Goal: Task Accomplishment & Management: Use online tool/utility

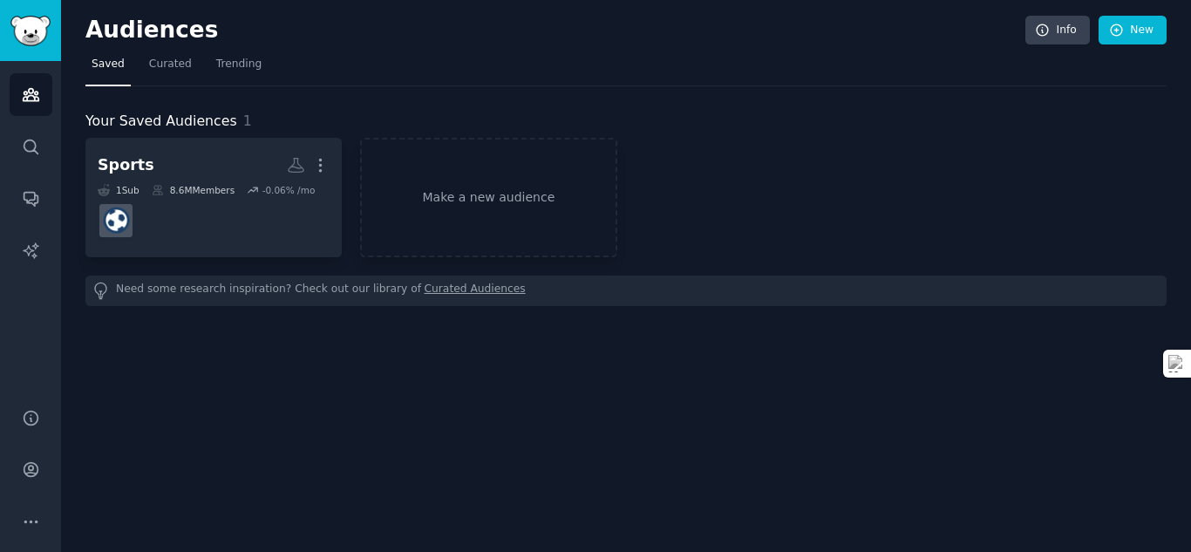
click at [1069, 206] on div "Sports More 1 Sub 8.6M Members -0.06 % /mo Make a new audience" at bounding box center [625, 197] width 1081 height 119
click at [454, 412] on div "Audiences Info New Saved Curated Trending Your Saved Audiences 1 Sports More 1 …" at bounding box center [626, 276] width 1130 height 552
click at [1190, 379] on div "Audiences Info New Saved Curated Trending Your Saved Audiences 1 Sports More 1 …" at bounding box center [626, 276] width 1130 height 552
click at [1128, 37] on link "New" at bounding box center [1133, 31] width 68 height 30
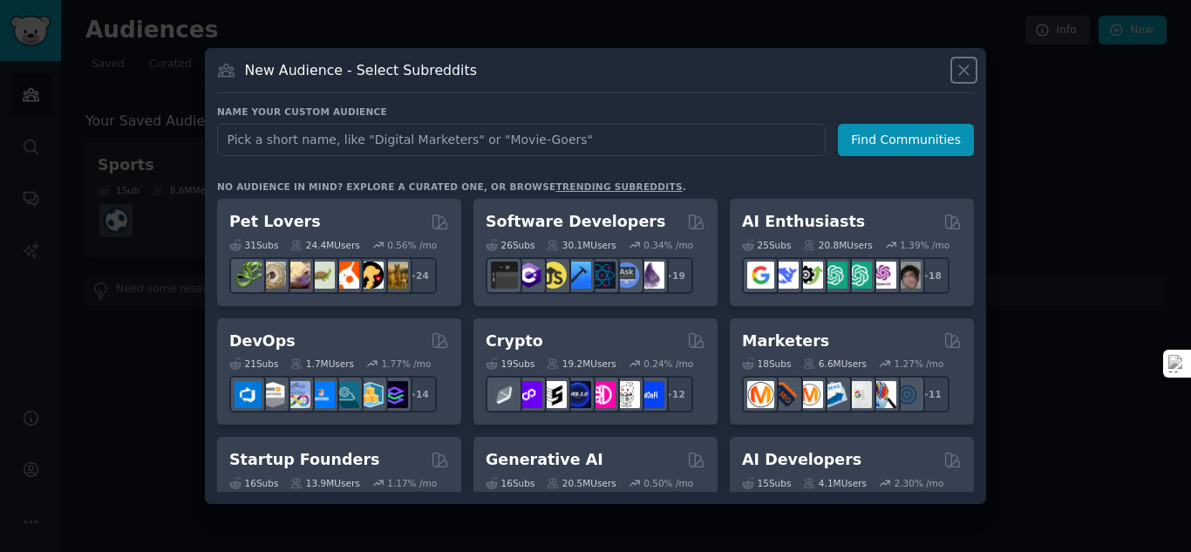
click at [963, 76] on icon at bounding box center [964, 70] width 18 height 18
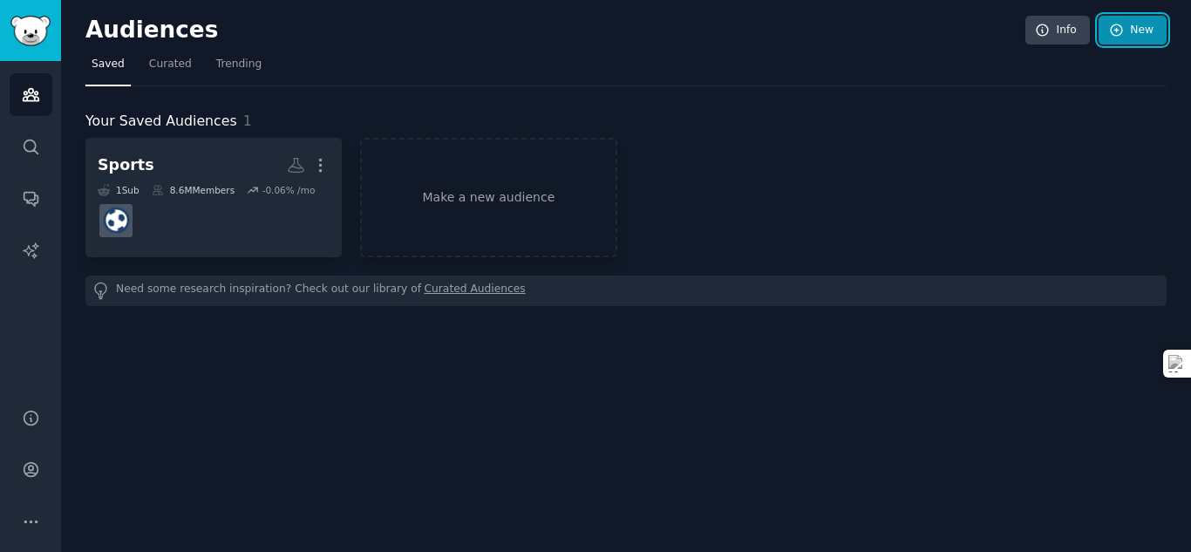
click at [1118, 33] on icon at bounding box center [1117, 31] width 16 height 16
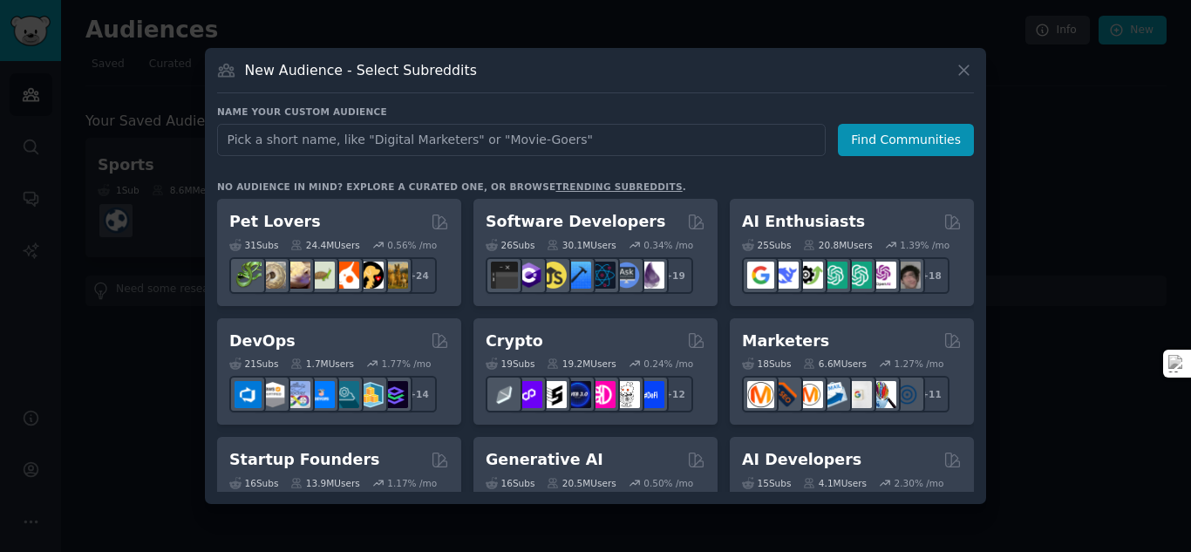
click at [230, 147] on input "text" at bounding box center [521, 140] width 609 height 32
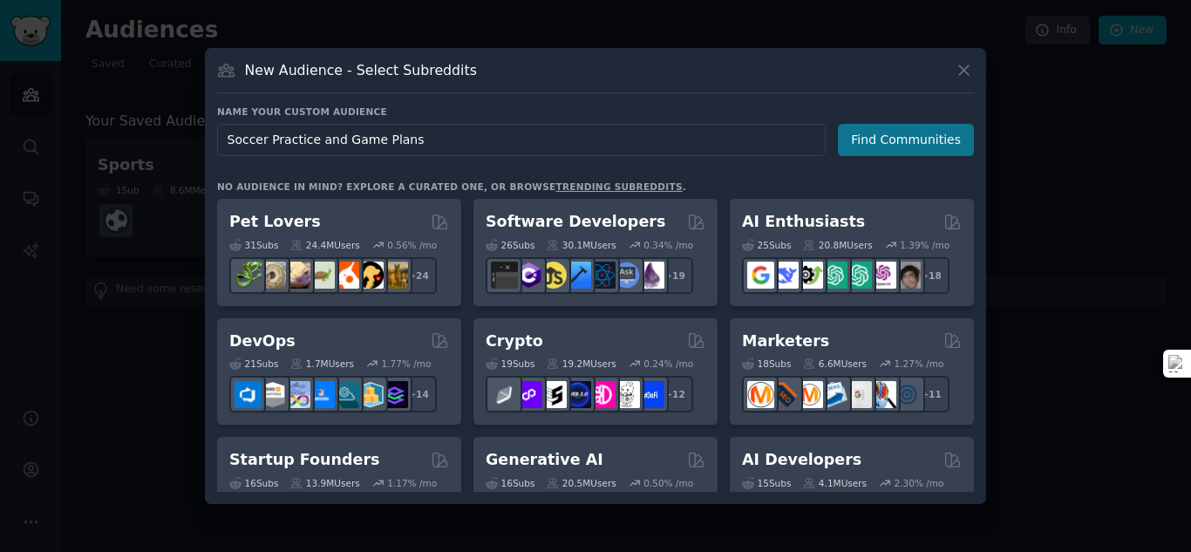
type input "Soccer Practice and Game Plans"
click at [917, 141] on button "Find Communities" at bounding box center [906, 140] width 136 height 32
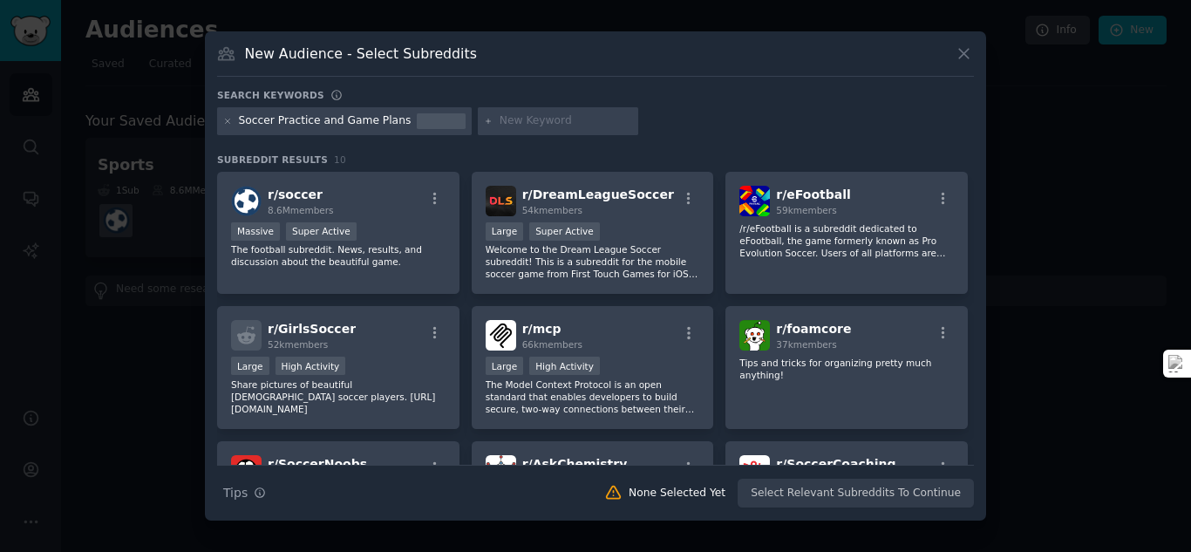
click at [511, 128] on div at bounding box center [558, 121] width 160 height 28
click at [484, 122] on icon at bounding box center [489, 122] width 10 height 10
click at [417, 121] on div at bounding box center [441, 121] width 49 height 16
click at [368, 124] on div "Soccer Practice and Game Plans" at bounding box center [325, 121] width 173 height 16
click at [440, 263] on p "The football subreddit. News, results, and discussion about the beautiful game." at bounding box center [338, 255] width 215 height 24
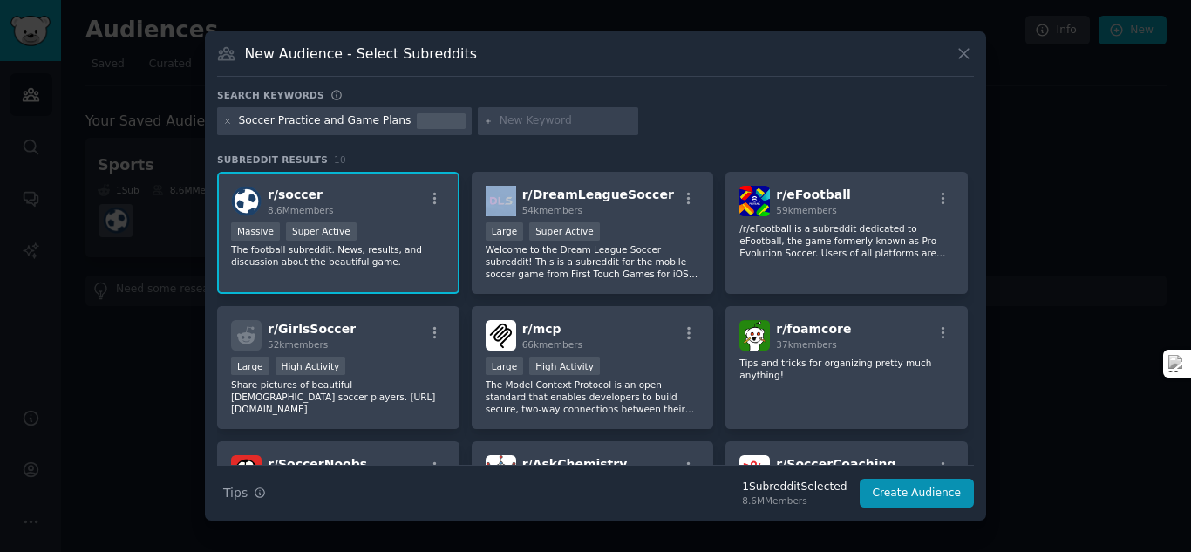
click at [440, 263] on p "The football subreddit. News, results, and discussion about the beautiful game." at bounding box center [338, 255] width 215 height 24
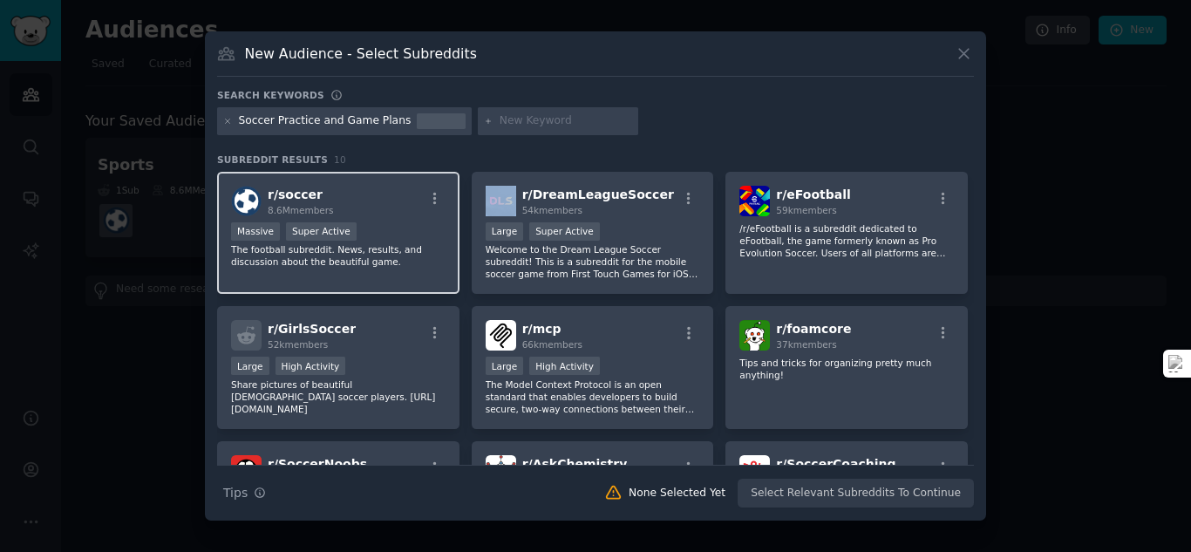
click at [428, 270] on div "r/ soccer 8.6M members >= 95th percentile for submissions / day Massive Super A…" at bounding box center [338, 233] width 242 height 123
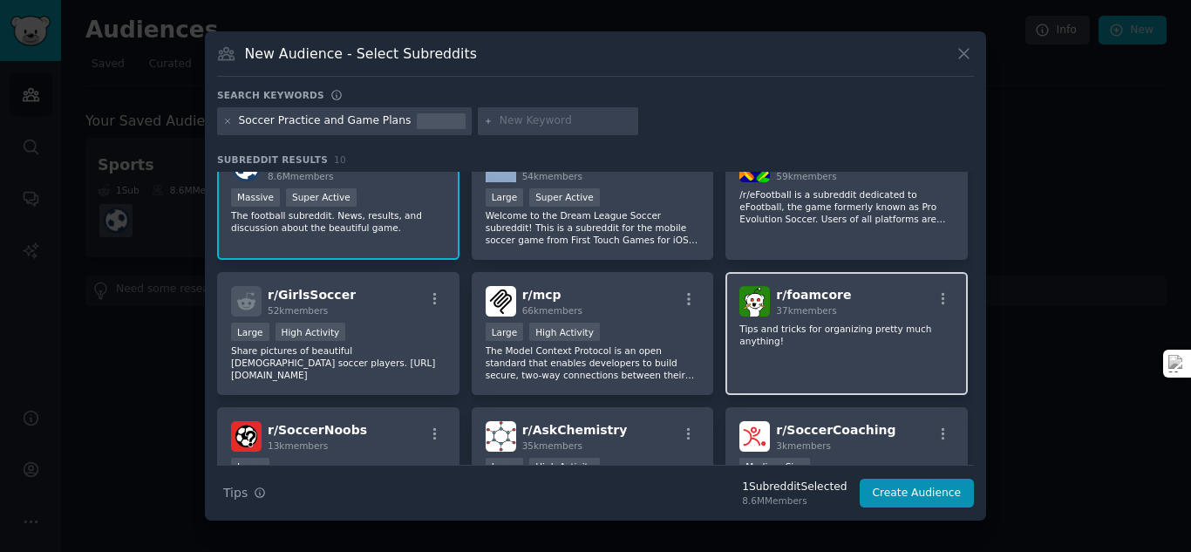
scroll to position [80, 0]
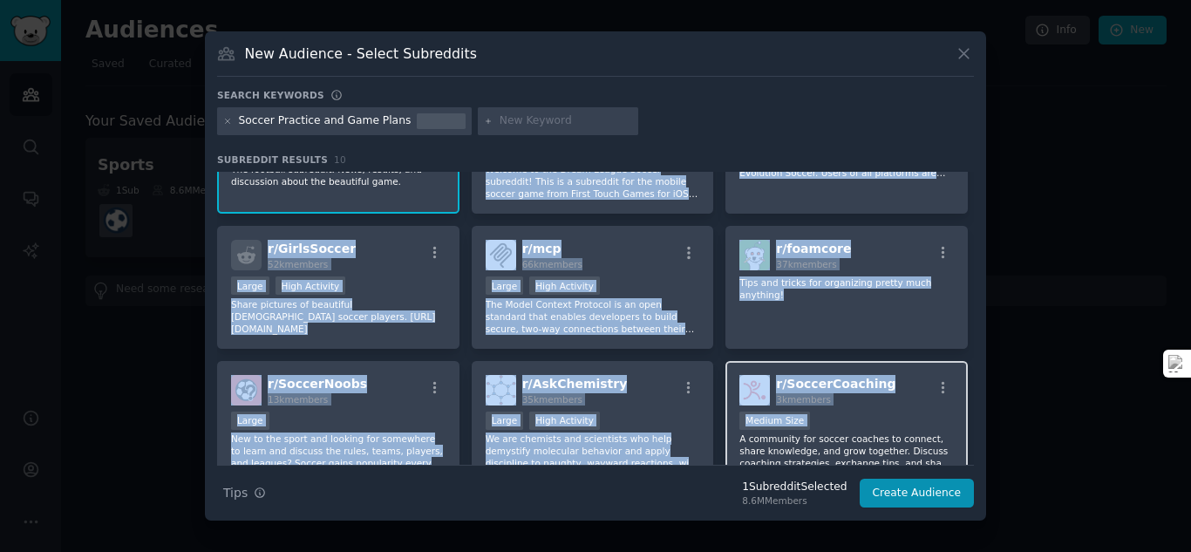
click at [956, 427] on div "r/ SoccerCoaching 3k members Medium Size A community for soccer coaches to conn…" at bounding box center [847, 422] width 242 height 123
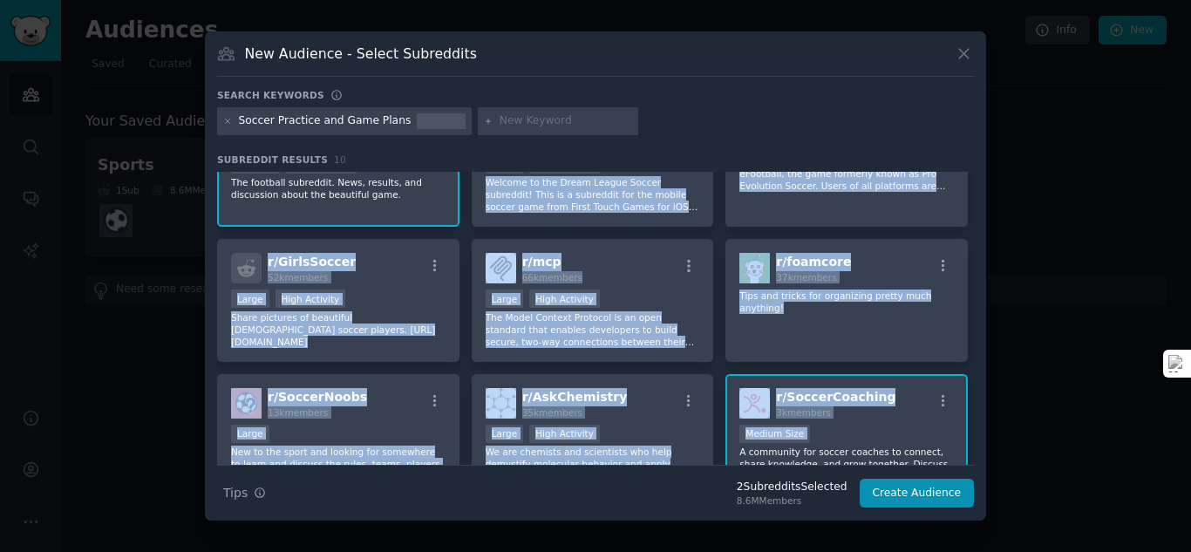
scroll to position [63, 0]
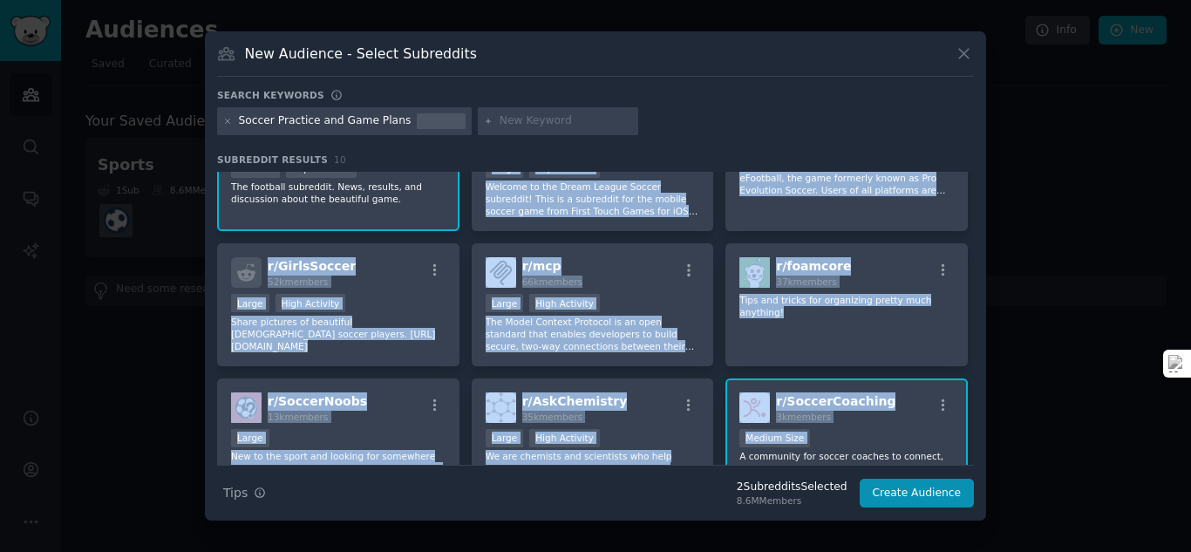
click at [910, 396] on div "r/ SoccerCoaching 3k members" at bounding box center [846, 407] width 215 height 31
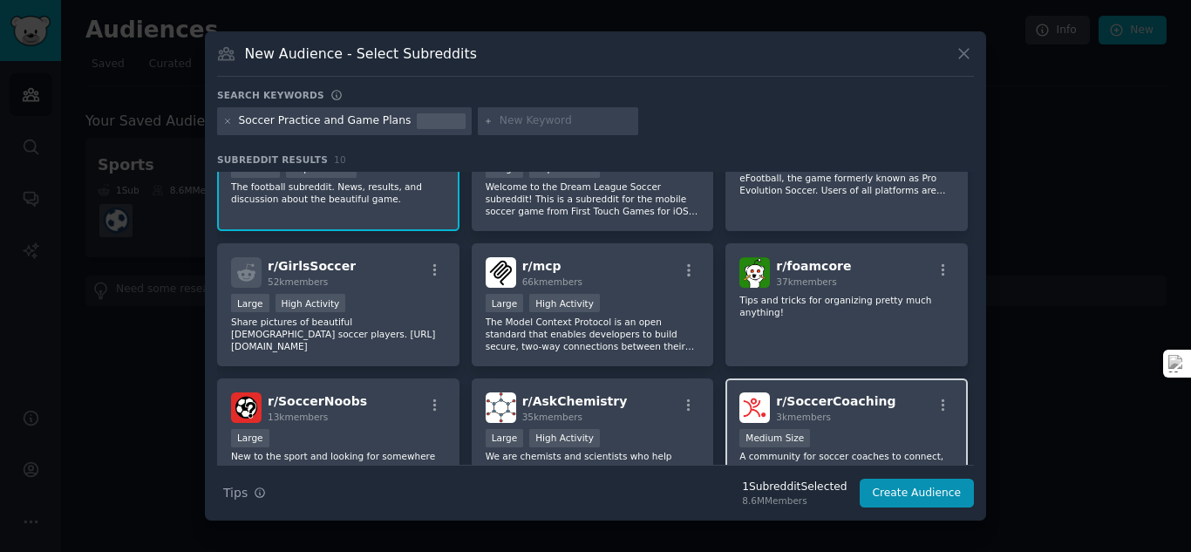
click at [880, 422] on div "r/ SoccerCoaching 3k members" at bounding box center [846, 407] width 215 height 31
click at [882, 425] on div "r/ SoccerCoaching 3k members 1000 - 10,000 members Medium Size A community for …" at bounding box center [847, 439] width 242 height 123
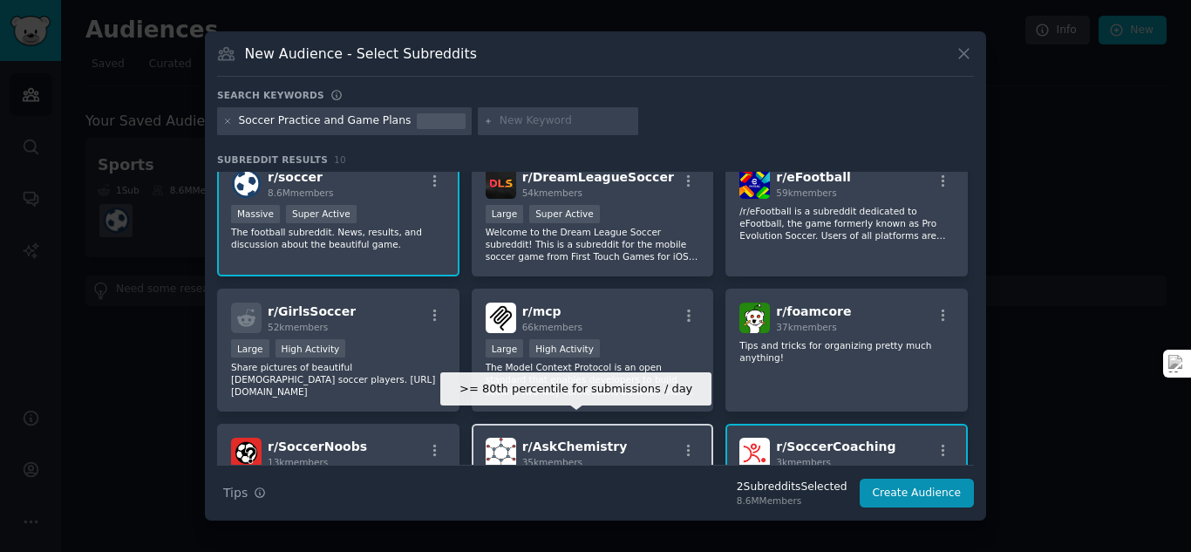
scroll to position [0, 0]
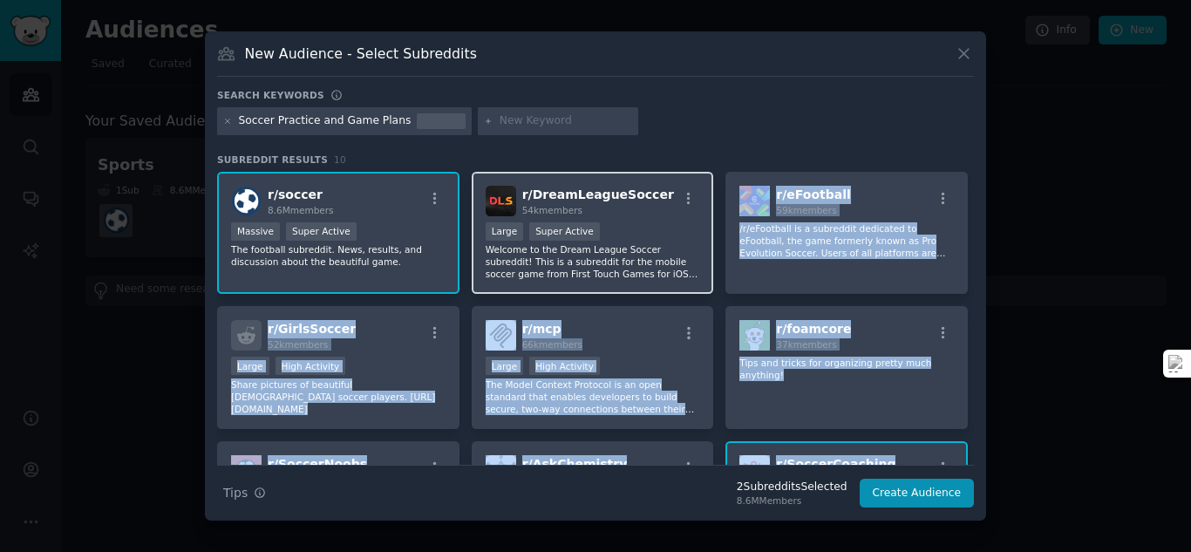
click at [684, 283] on div "r/ DreamLeagueSoccer 54k members >= 95th percentile for submissions / day Large…" at bounding box center [593, 233] width 242 height 123
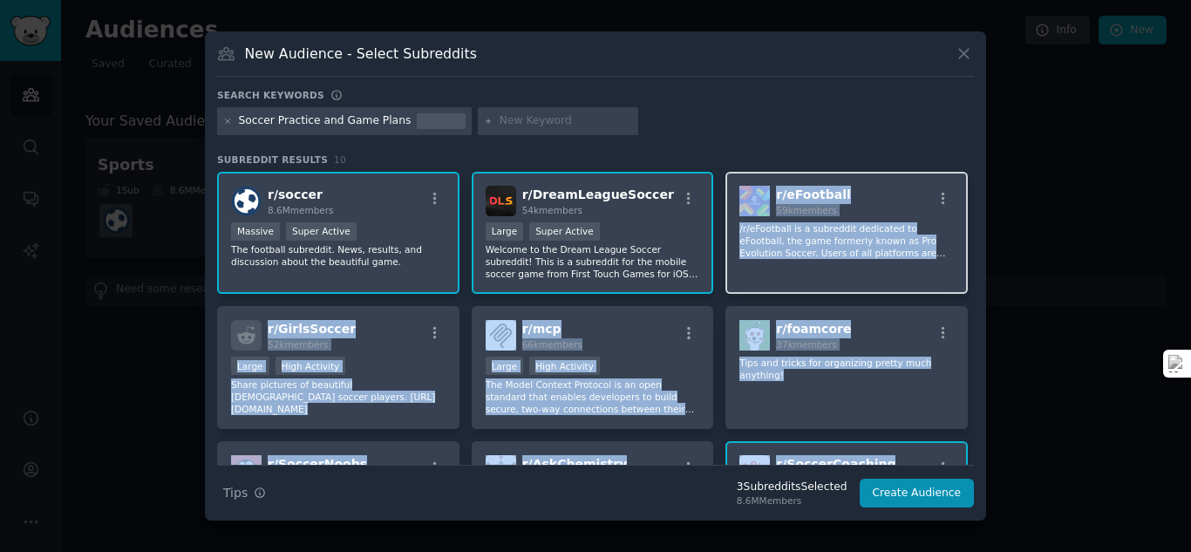
click at [939, 284] on div "r/ eFootball 59k members /r/eFootball is a subreddit dedicated to eFootball, th…" at bounding box center [847, 233] width 242 height 123
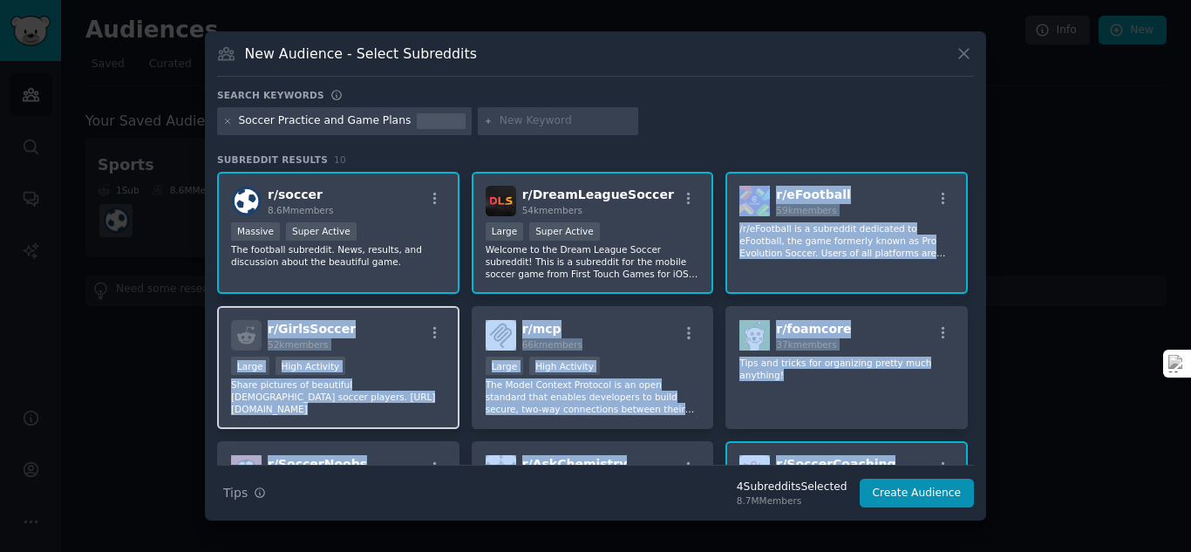
click at [430, 416] on div "r/ GirlsSoccer 52k members Large High Activity Share pictures of beautiful [DEM…" at bounding box center [338, 367] width 242 height 123
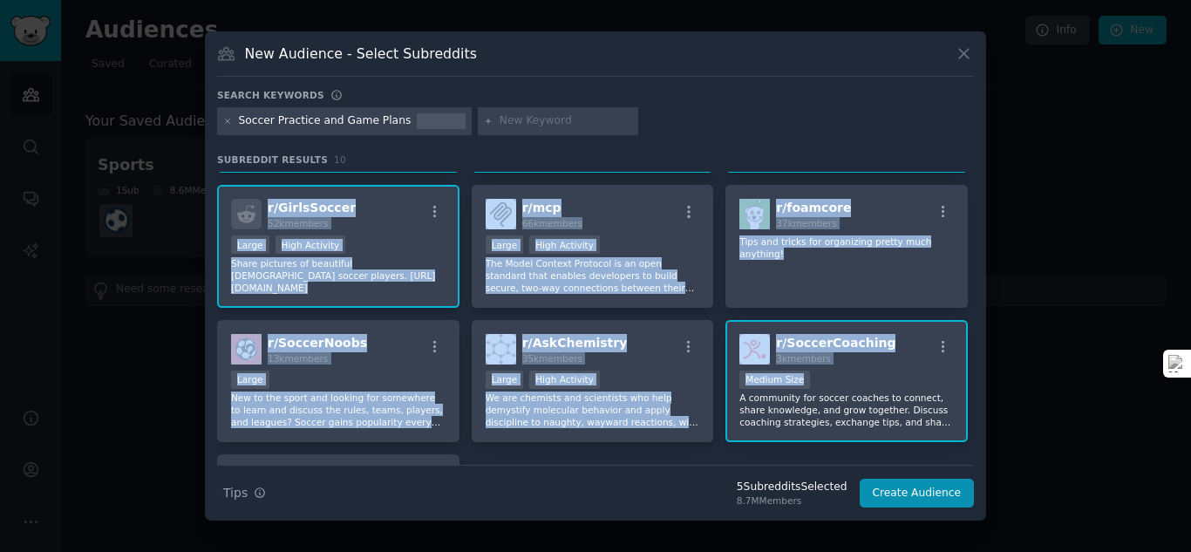
scroll to position [126, 0]
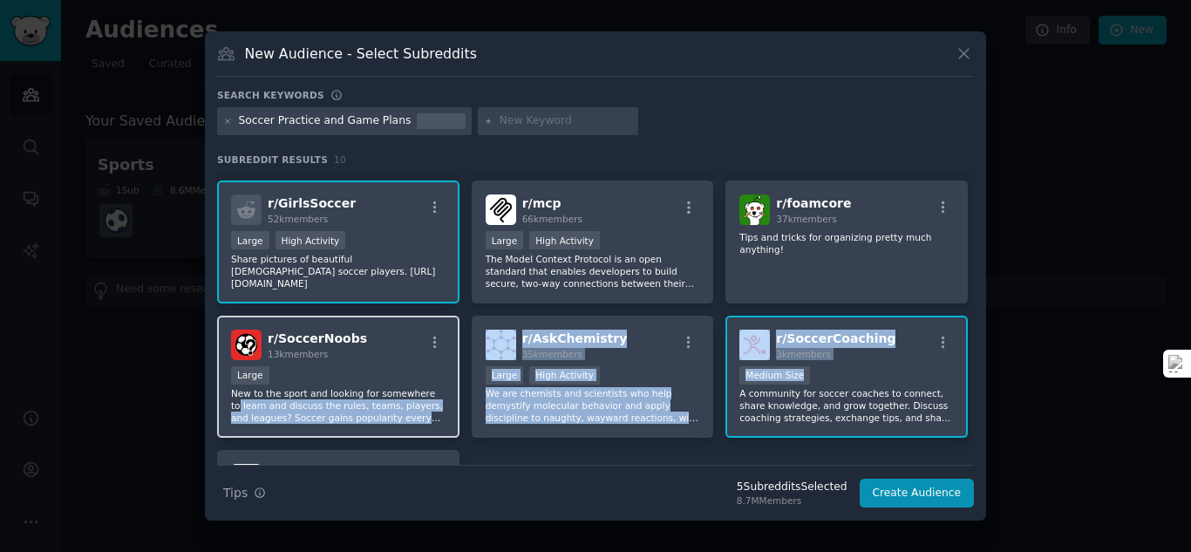
click at [434, 392] on p "New to the sport and looking for somewhere to learn and discuss the rules, team…" at bounding box center [338, 405] width 215 height 37
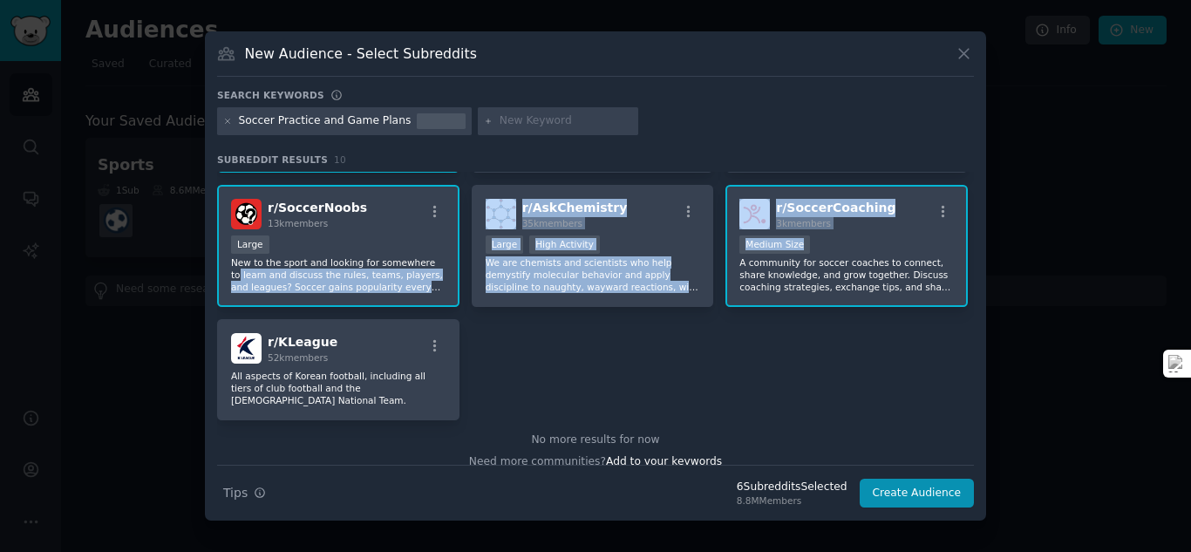
scroll to position [261, 0]
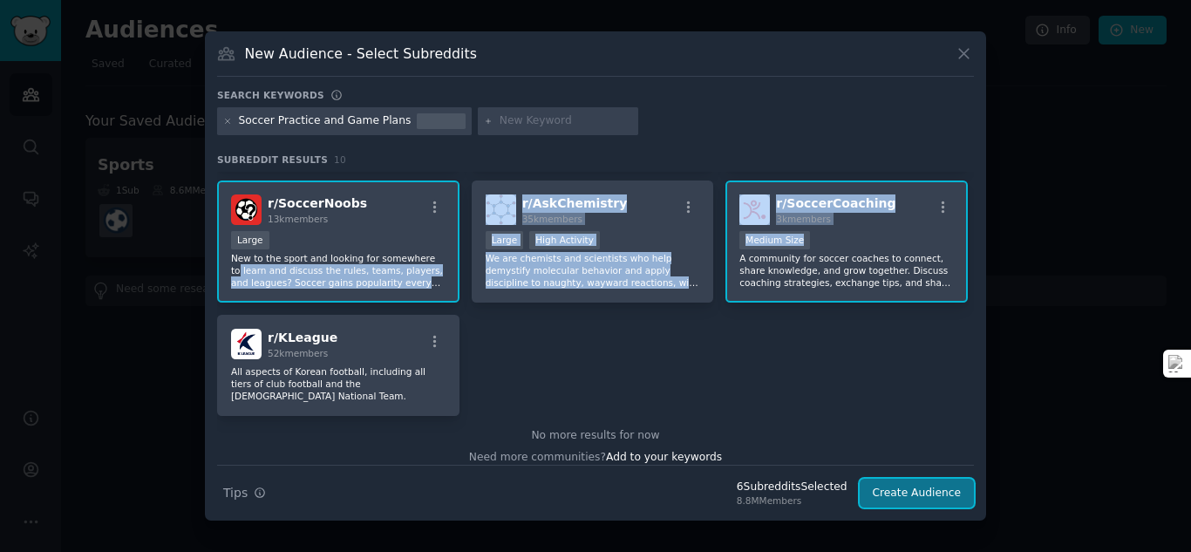
click at [905, 493] on button "Create Audience" at bounding box center [917, 494] width 115 height 30
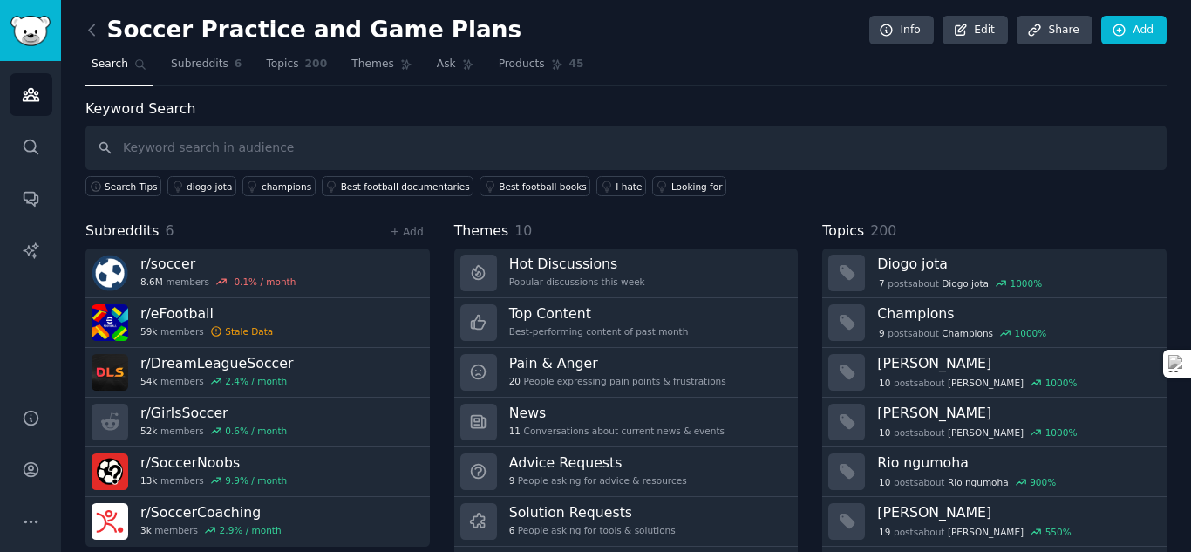
click at [688, 154] on input "text" at bounding box center [625, 148] width 1081 height 44
type input "Practice plans, Game plans"
click at [948, 191] on div "Search Tips diogo jota champions Best football documentaries Best football book…" at bounding box center [625, 183] width 1081 height 26
click at [421, 143] on input "Practice plans, Game plans" at bounding box center [625, 148] width 1081 height 44
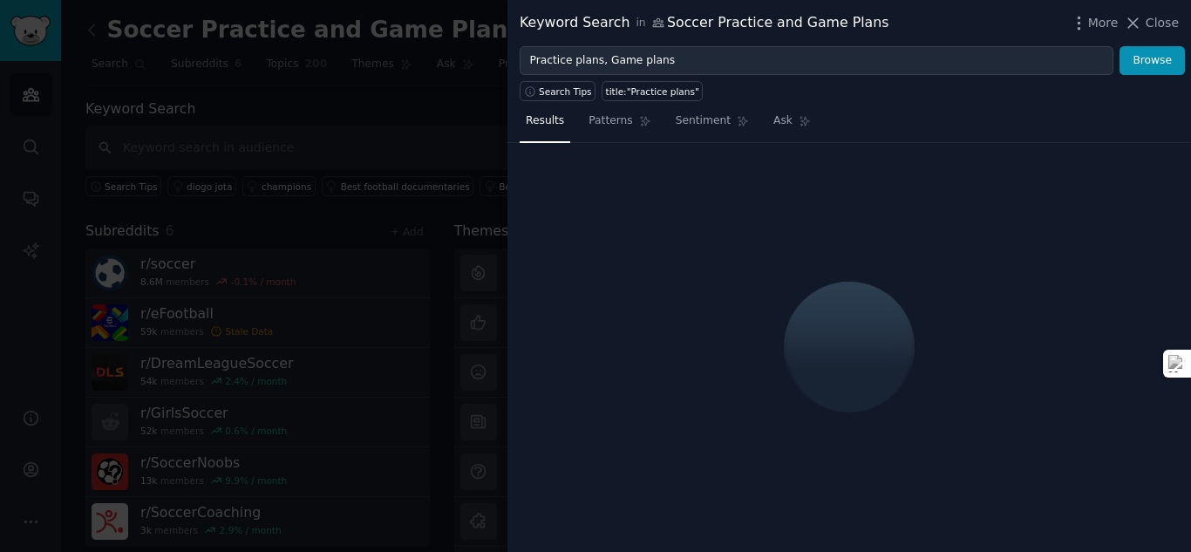
click at [678, 301] on div at bounding box center [850, 348] width 684 height 410
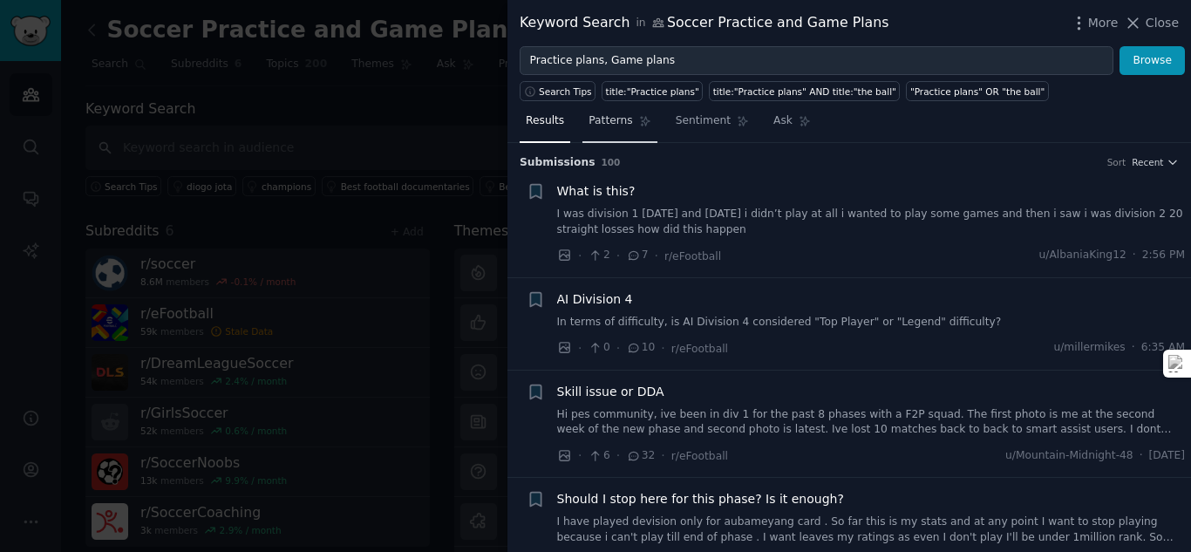
click at [617, 123] on span "Patterns" at bounding box center [611, 121] width 44 height 16
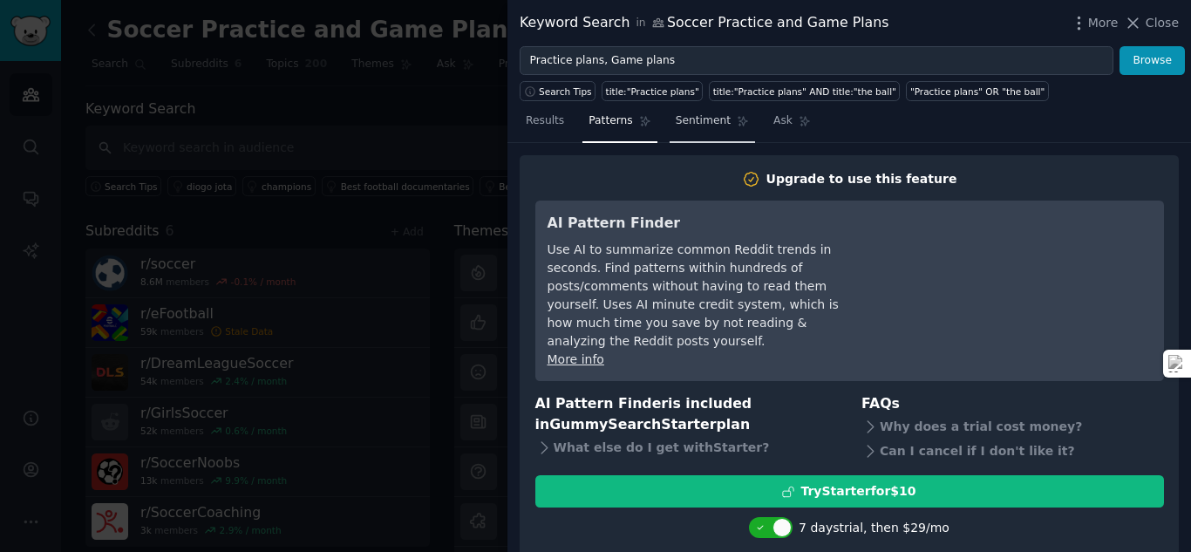
click at [712, 126] on span "Sentiment" at bounding box center [703, 121] width 55 height 16
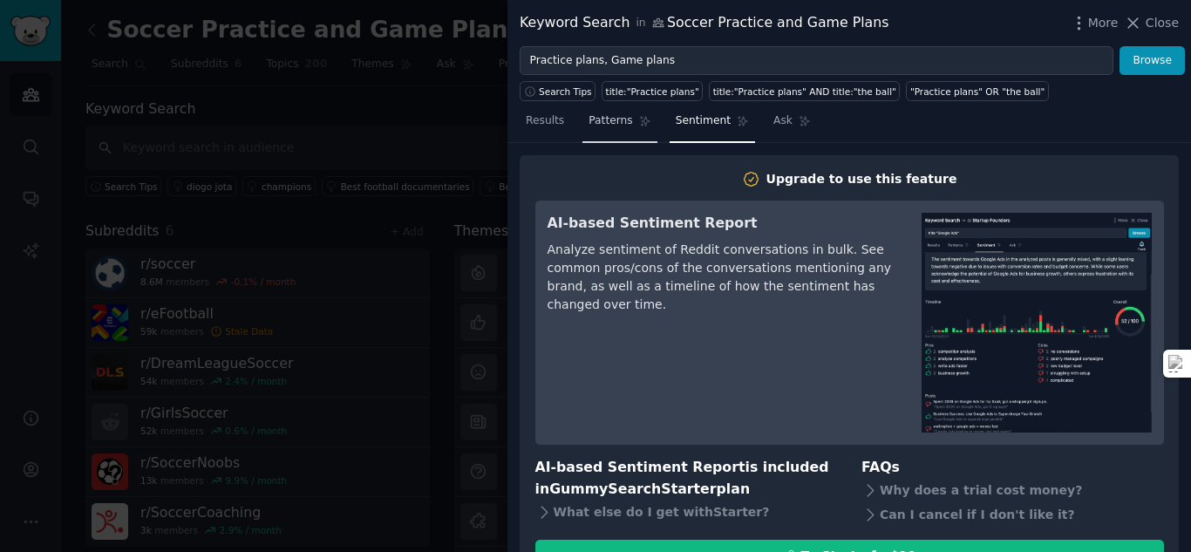
click at [609, 123] on span "Patterns" at bounding box center [611, 121] width 44 height 16
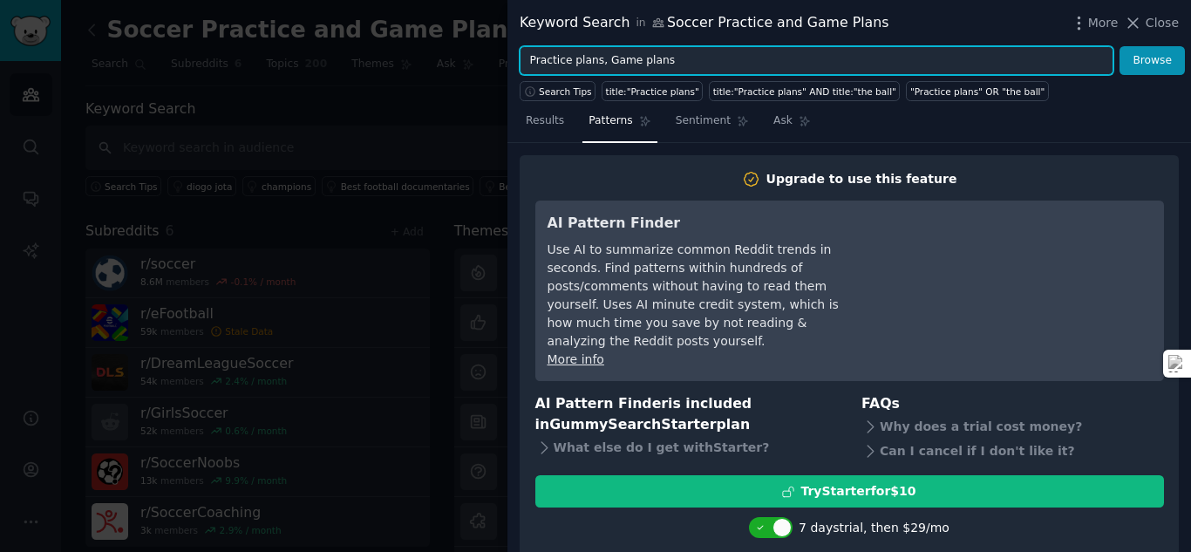
click at [698, 60] on input "Practice plans, Game plans" at bounding box center [817, 61] width 594 height 30
type input "Practice plans"
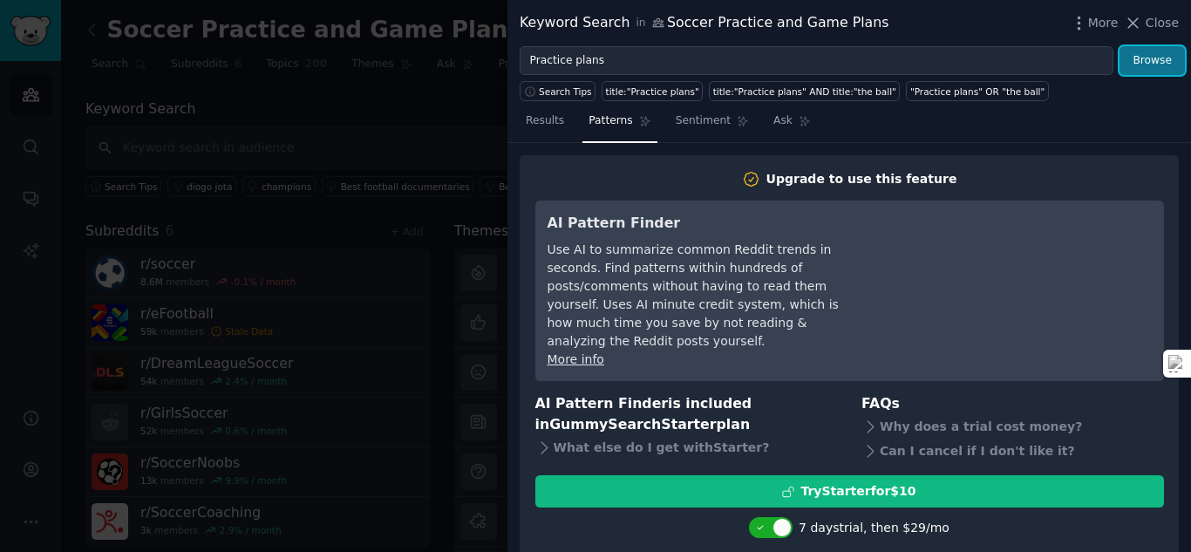
click at [1142, 69] on button "Browse" at bounding box center [1152, 61] width 65 height 30
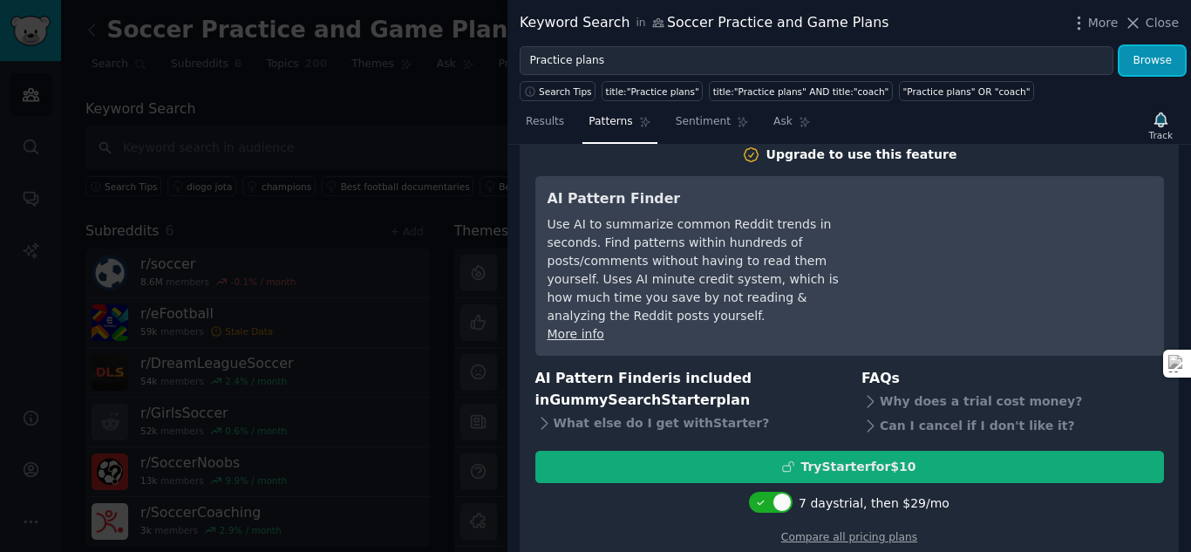
scroll to position [30, 0]
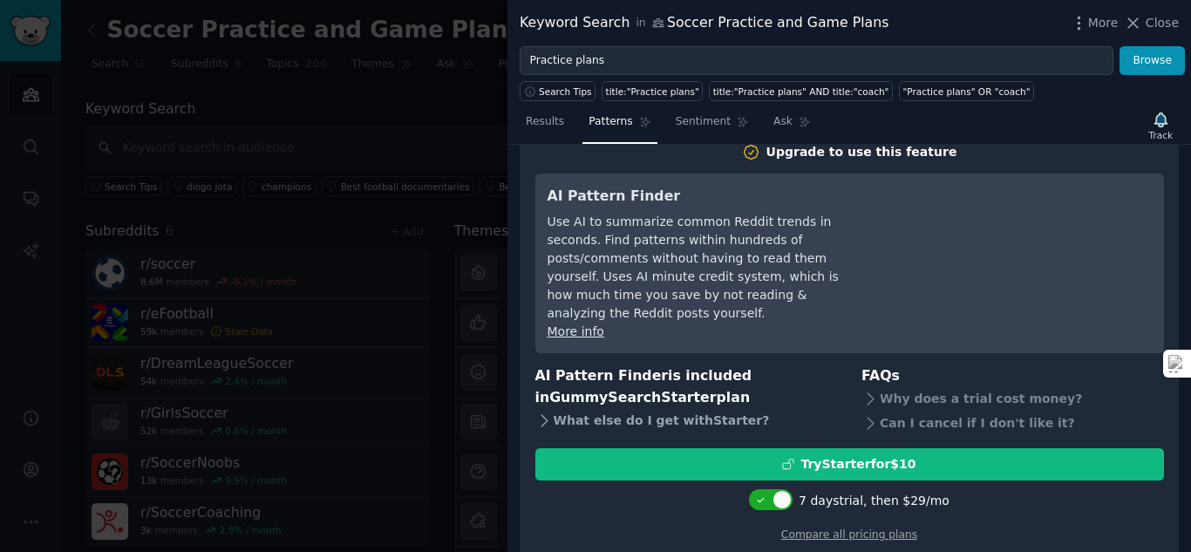
click at [546, 412] on icon at bounding box center [544, 421] width 18 height 18
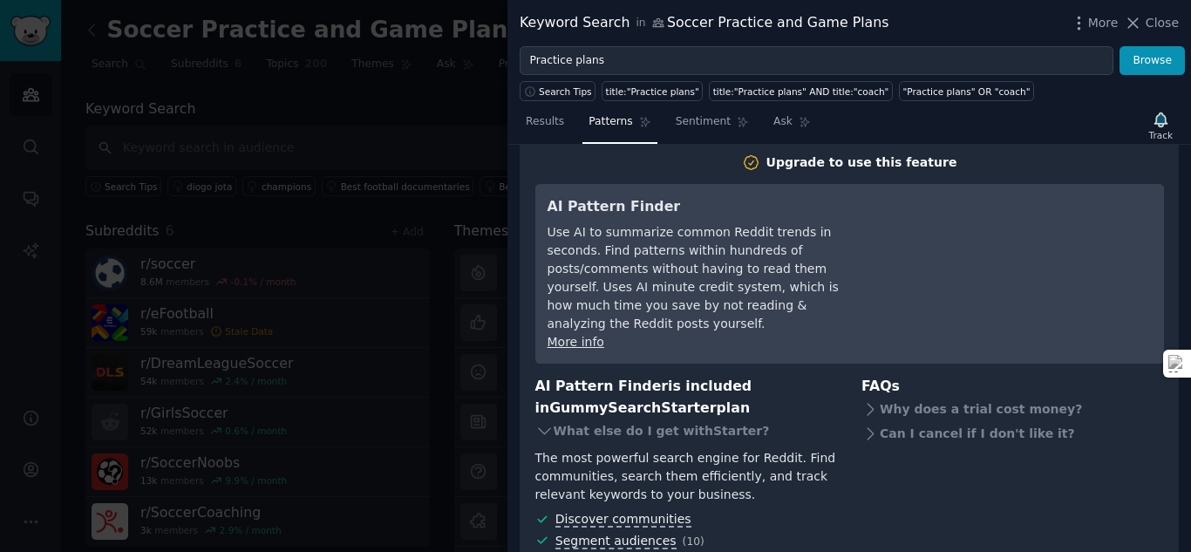
scroll to position [0, 0]
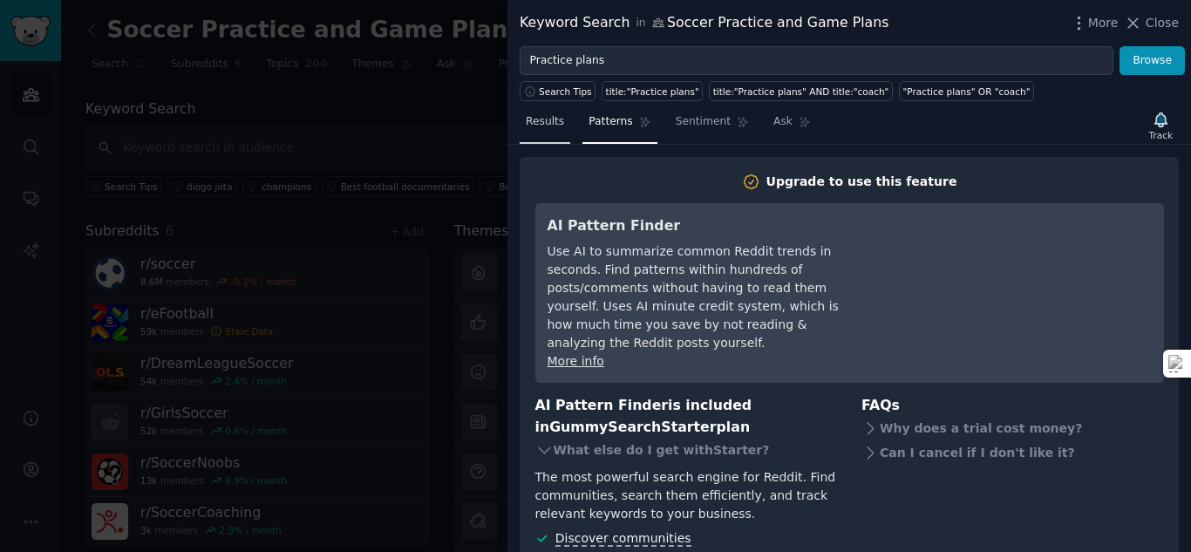
click at [555, 123] on span "Results" at bounding box center [545, 122] width 38 height 16
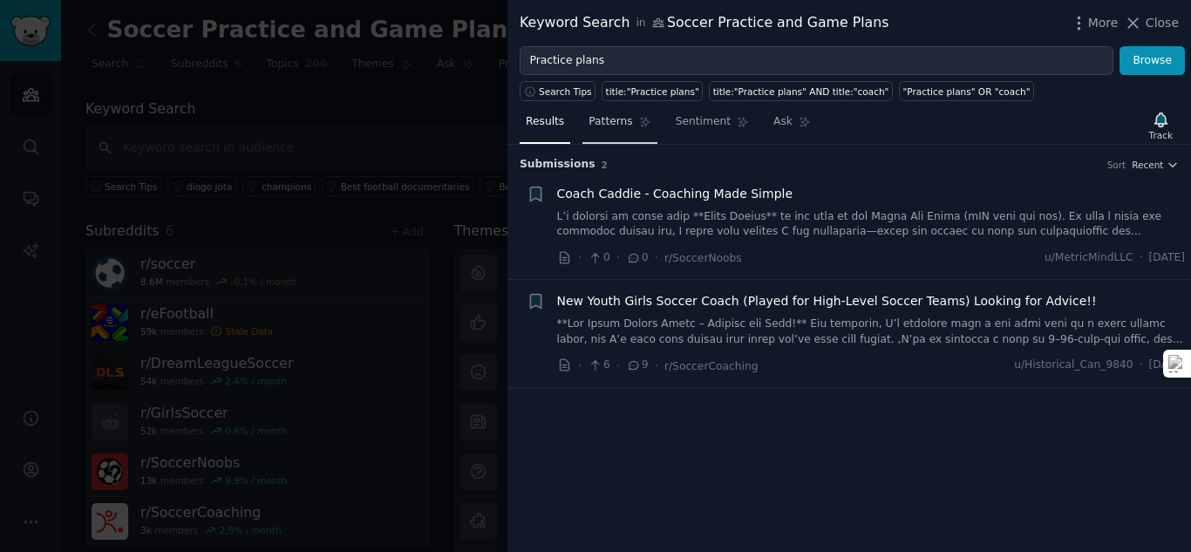
click at [623, 131] on link "Patterns" at bounding box center [620, 126] width 74 height 36
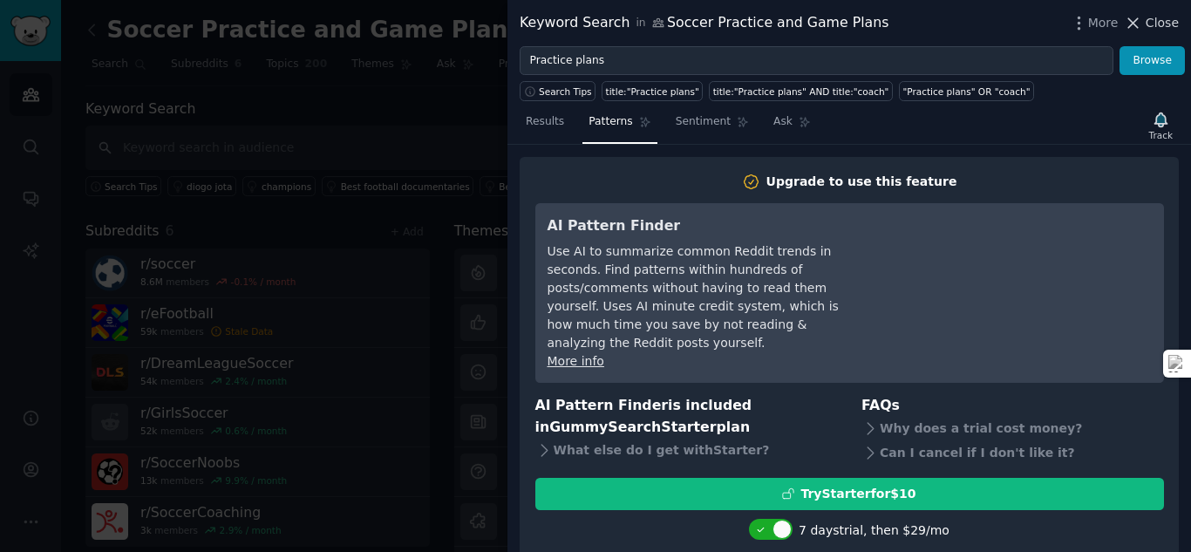
click at [1154, 26] on span "Close" at bounding box center [1162, 23] width 33 height 18
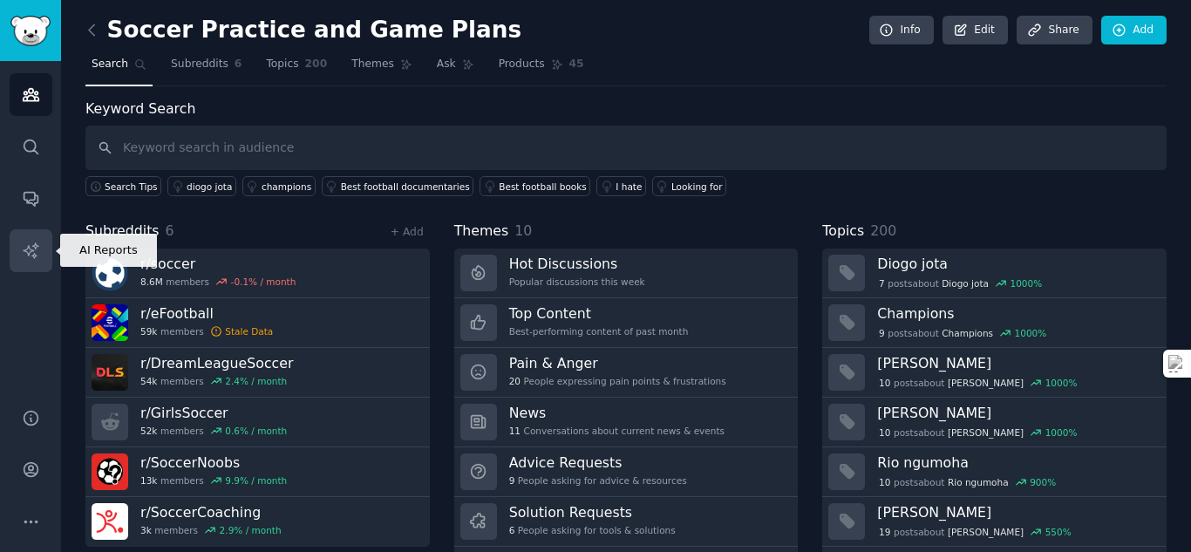
click at [31, 256] on icon "Sidebar" at bounding box center [31, 251] width 18 height 18
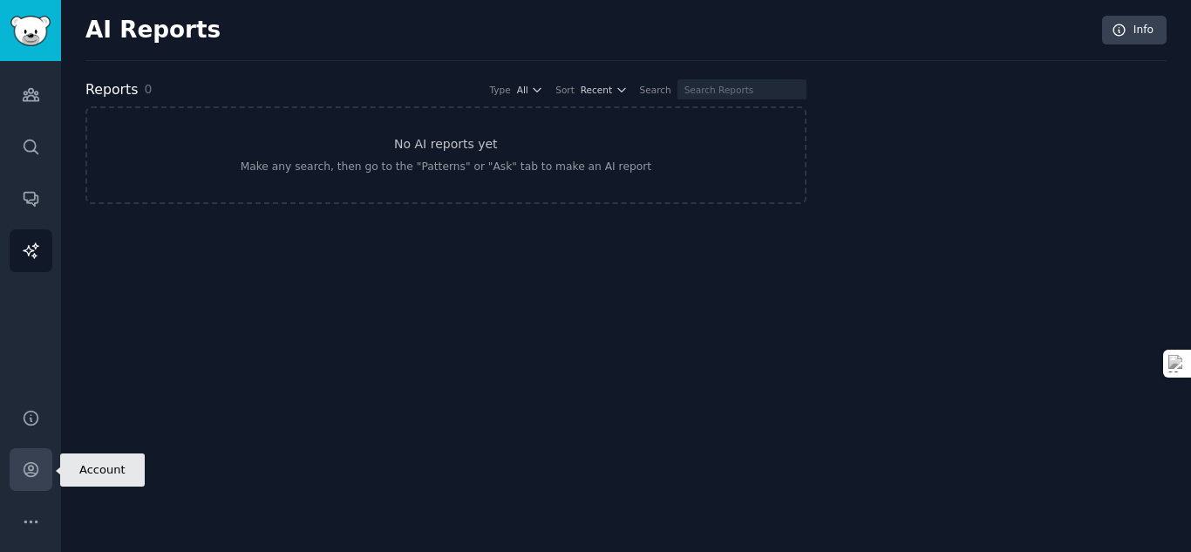
click at [35, 474] on icon "Sidebar" at bounding box center [31, 470] width 14 height 14
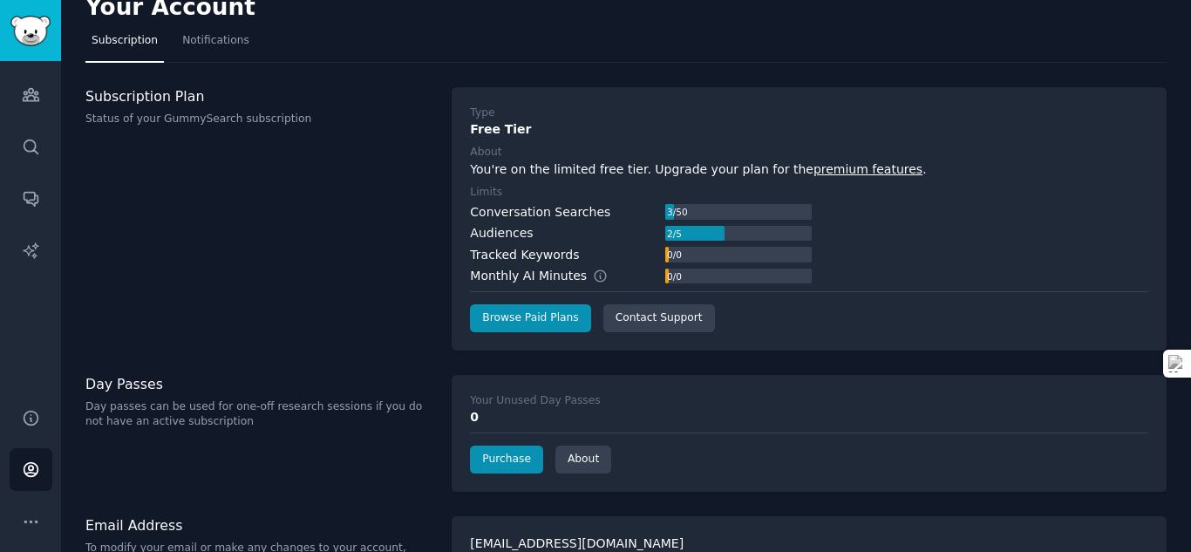
scroll to position [27, 0]
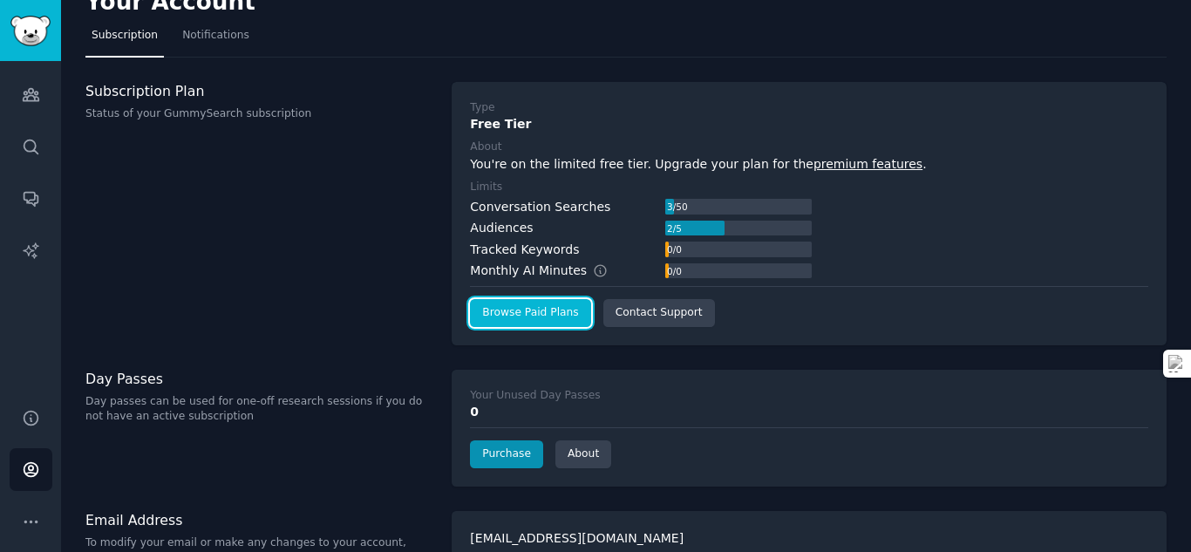
click at [515, 313] on link "Browse Paid Plans" at bounding box center [530, 313] width 120 height 28
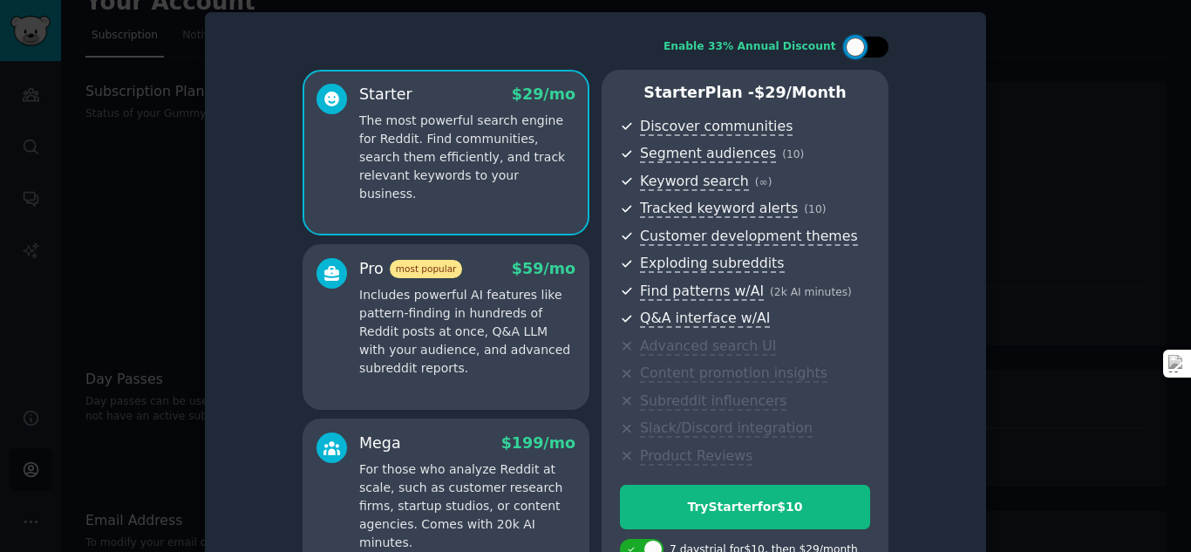
click at [876, 49] on div at bounding box center [875, 47] width 9 height 9
click at [860, 47] on div at bounding box center [858, 47] width 12 height 9
click at [871, 49] on div at bounding box center [875, 47] width 9 height 9
checkbox input "true"
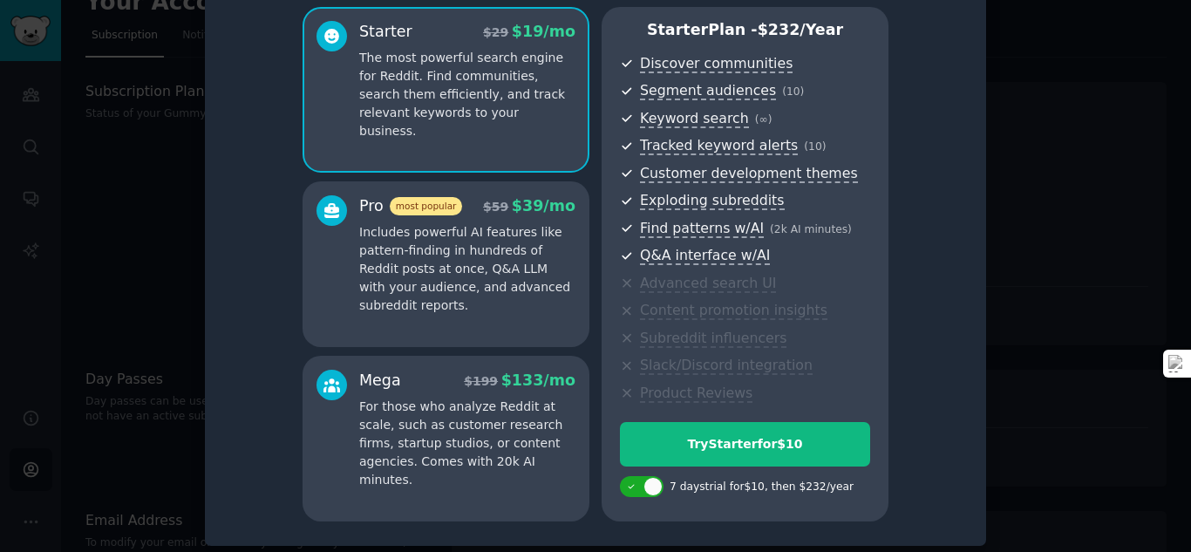
scroll to position [69, 0]
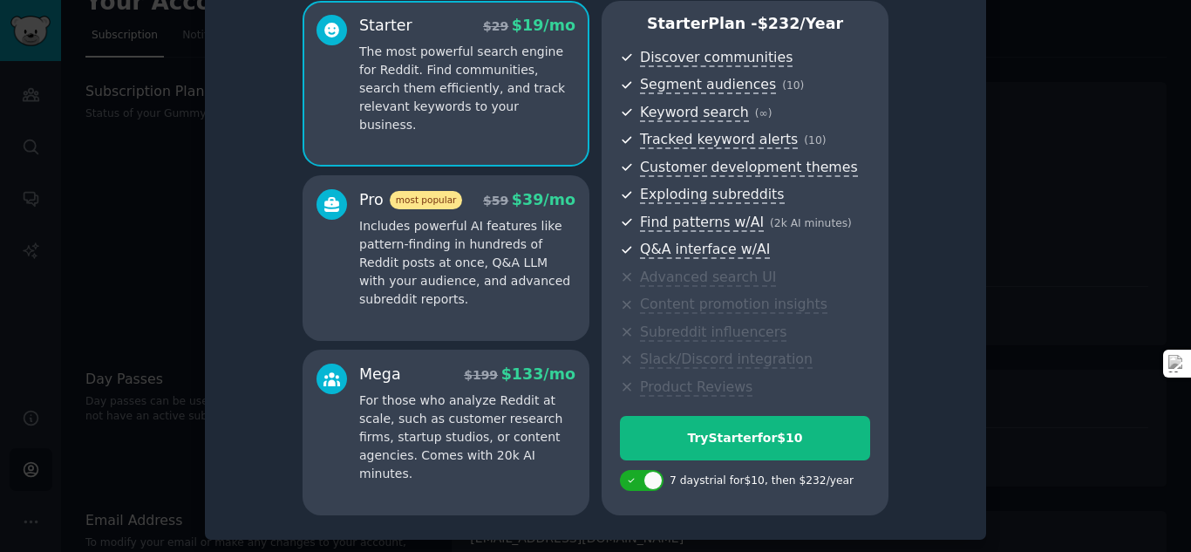
click at [1060, 350] on div at bounding box center [595, 276] width 1191 height 552
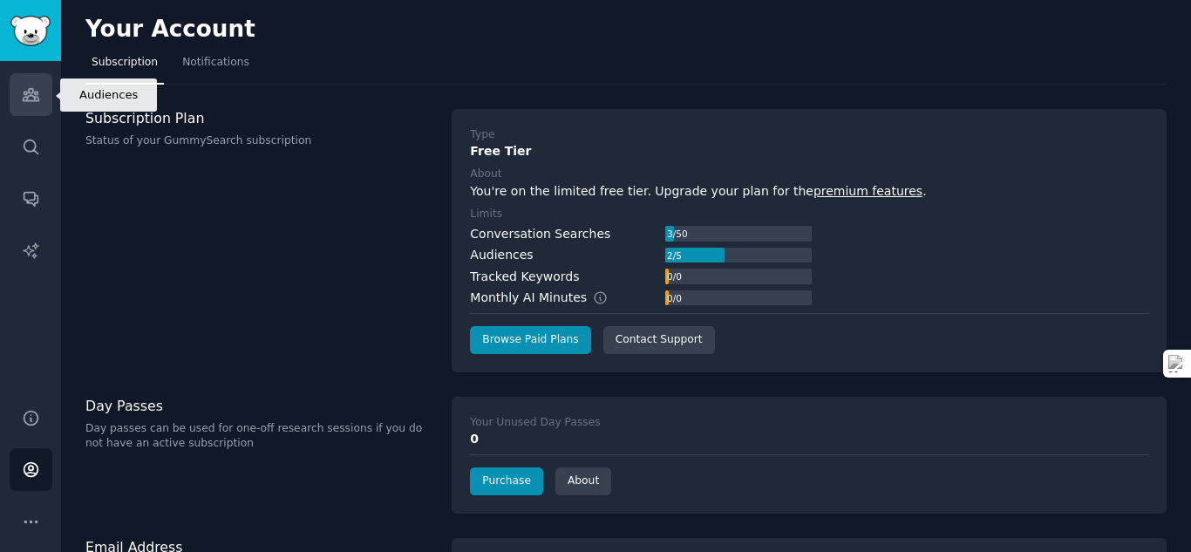
click at [30, 109] on link "Audiences" at bounding box center [31, 94] width 43 height 43
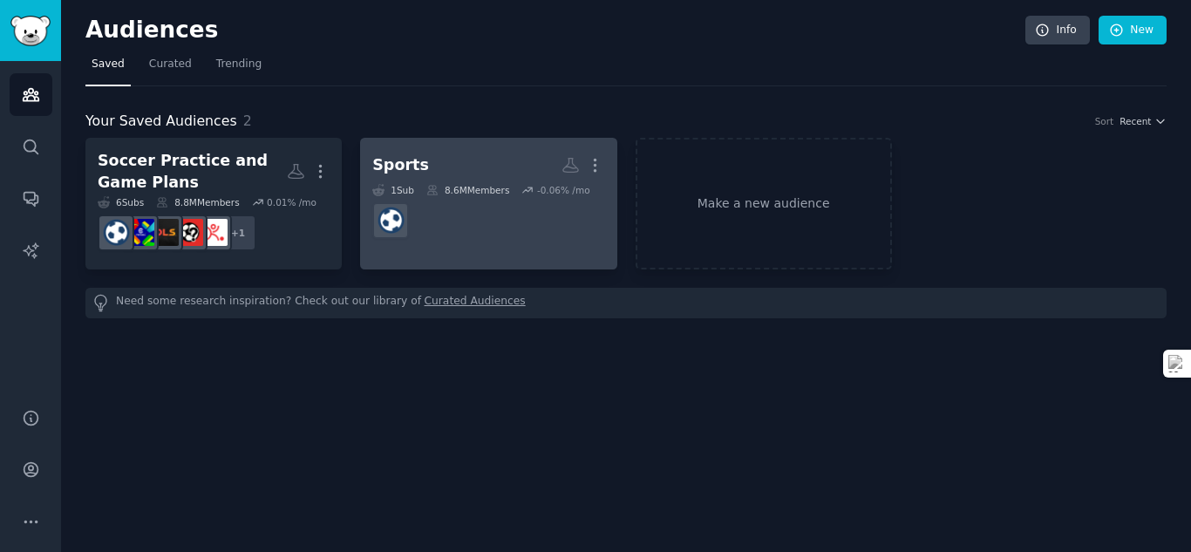
click at [442, 193] on div "8.6M Members" at bounding box center [467, 190] width 83 height 12
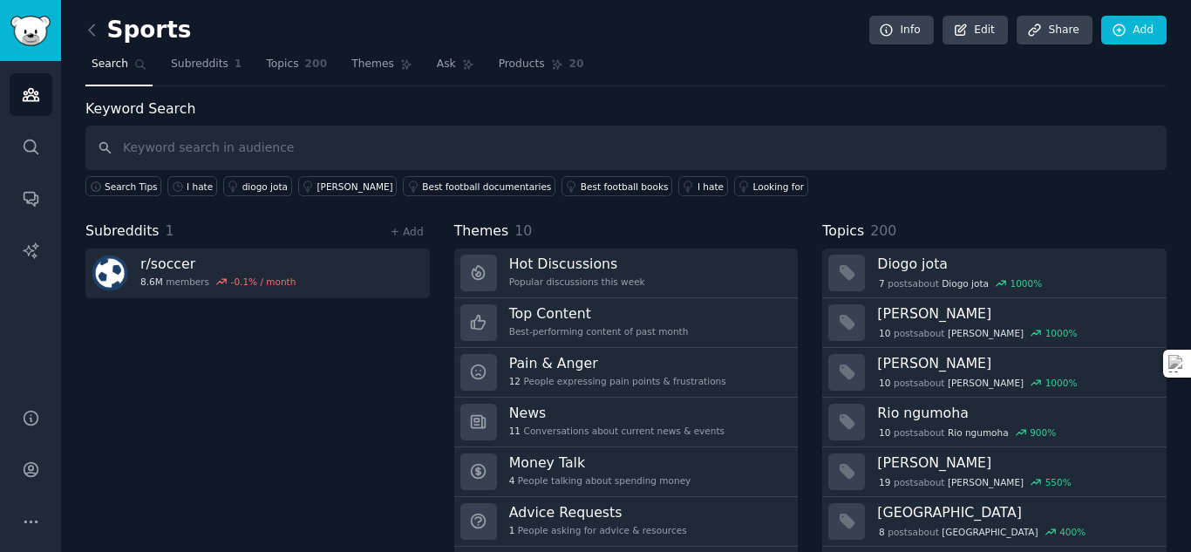
click at [278, 156] on input "text" at bounding box center [625, 148] width 1081 height 44
type input "practice"
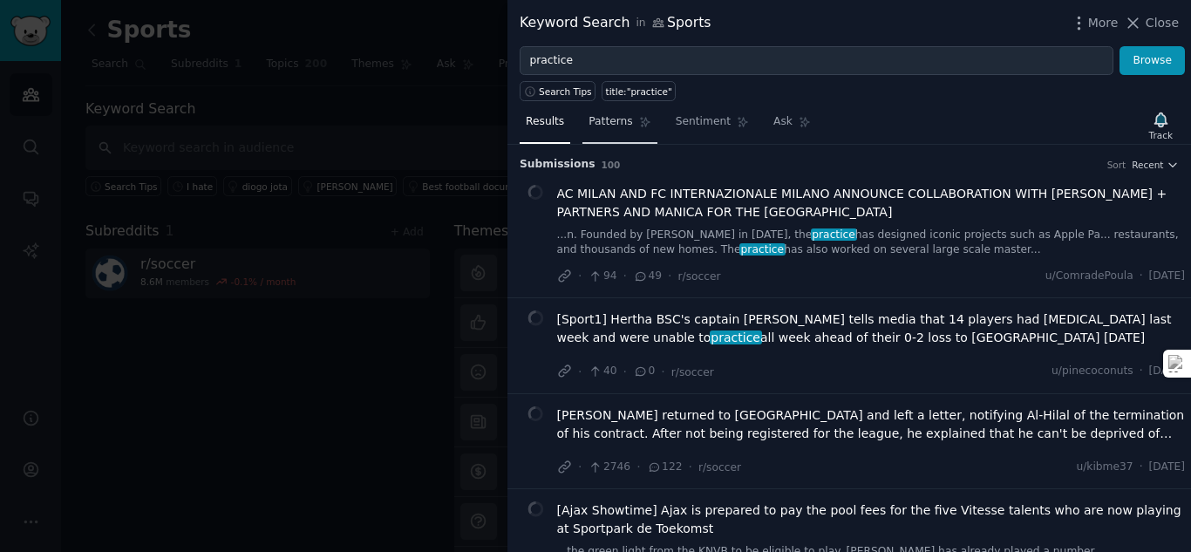
click at [614, 125] on span "Patterns" at bounding box center [611, 122] width 44 height 16
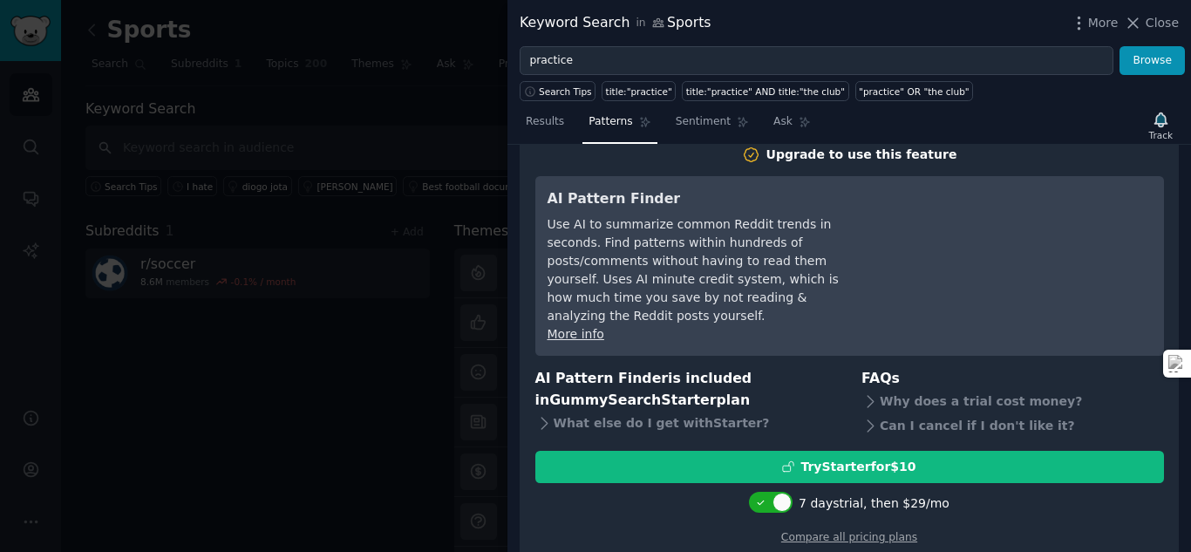
scroll to position [30, 0]
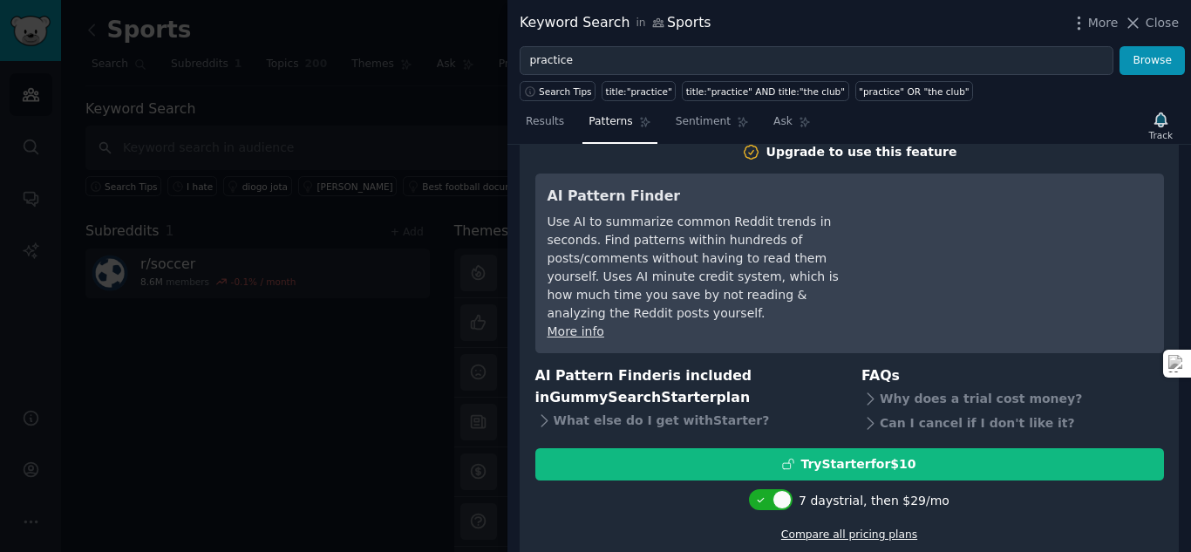
click at [819, 528] on link "Compare all pricing plans" at bounding box center [849, 534] width 136 height 12
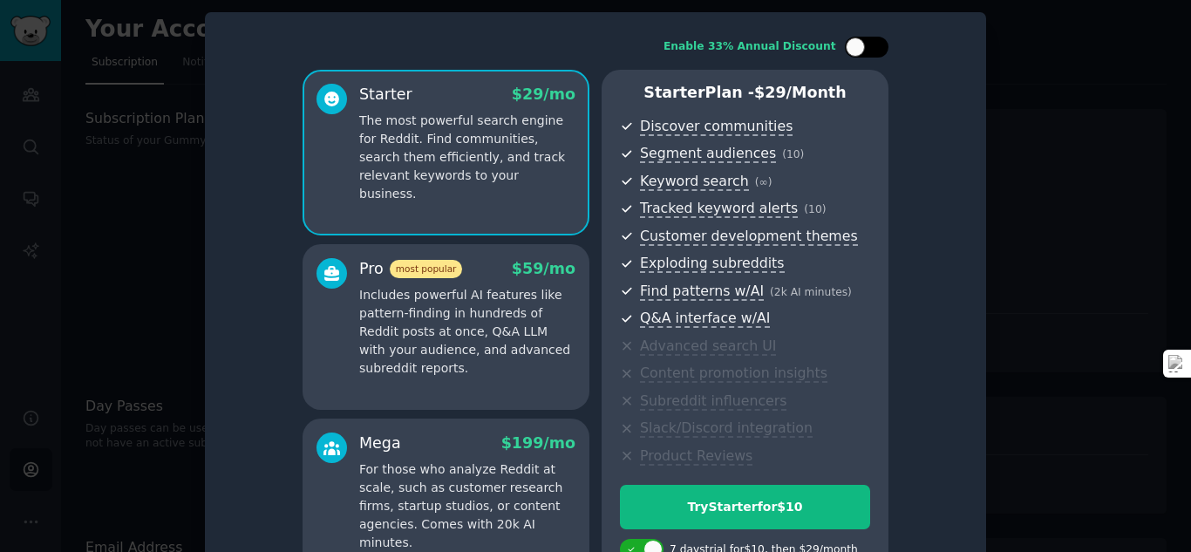
click at [872, 53] on div at bounding box center [867, 47] width 44 height 21
checkbox input "true"
click at [1039, 140] on div at bounding box center [595, 276] width 1191 height 552
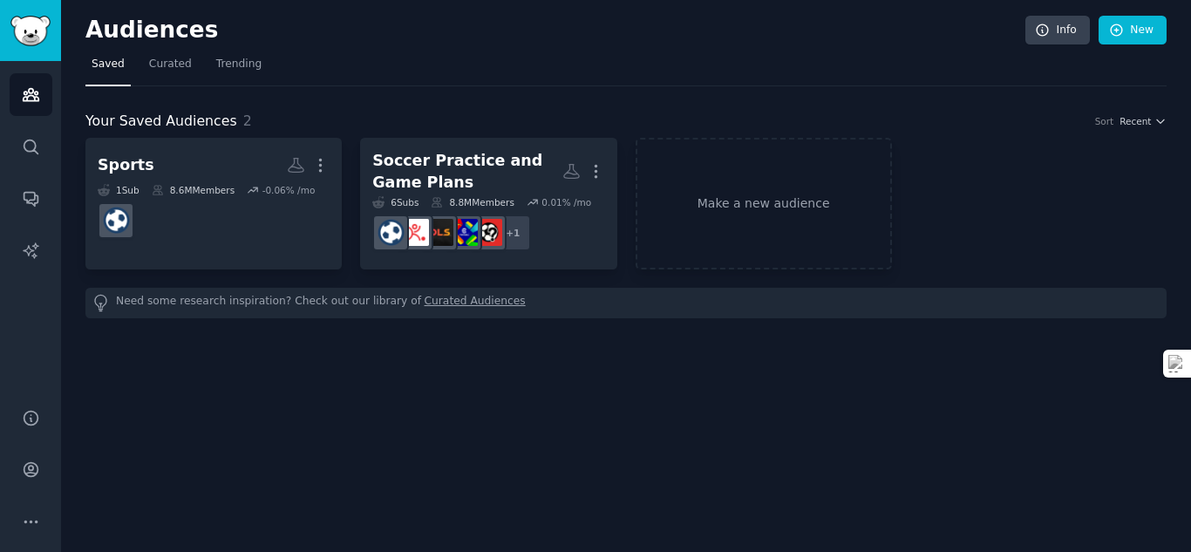
click at [576, 419] on div "Audiences Info New Saved Curated Trending Your Saved Audiences 2 Sort Recent Sp…" at bounding box center [626, 276] width 1130 height 552
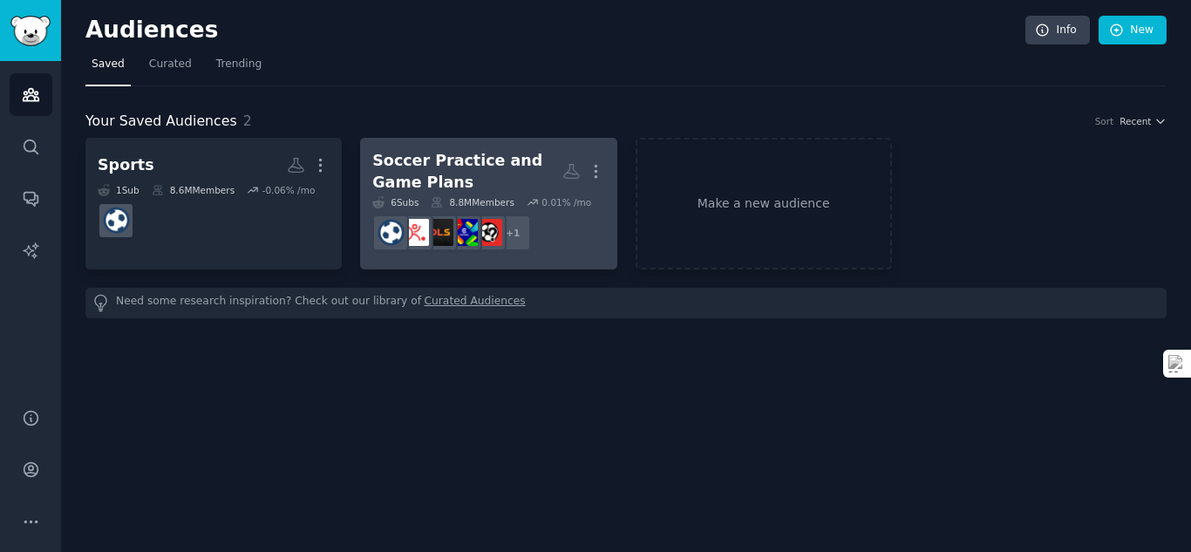
click at [460, 203] on div "8.8M Members" at bounding box center [472, 202] width 83 height 12
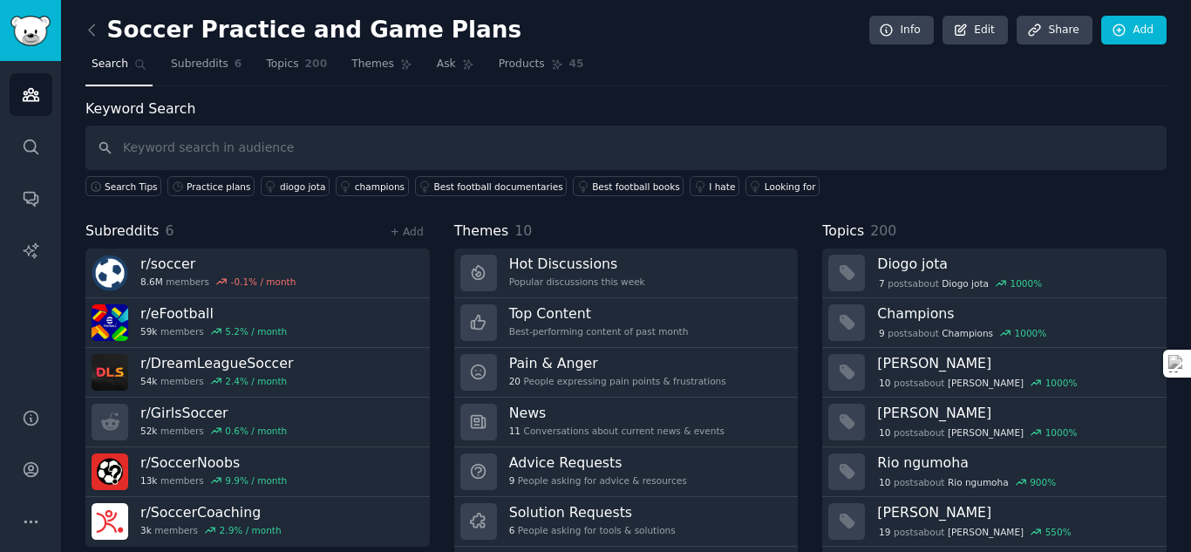
click at [389, 149] on input "text" at bounding box center [625, 148] width 1081 height 44
type input "practice"
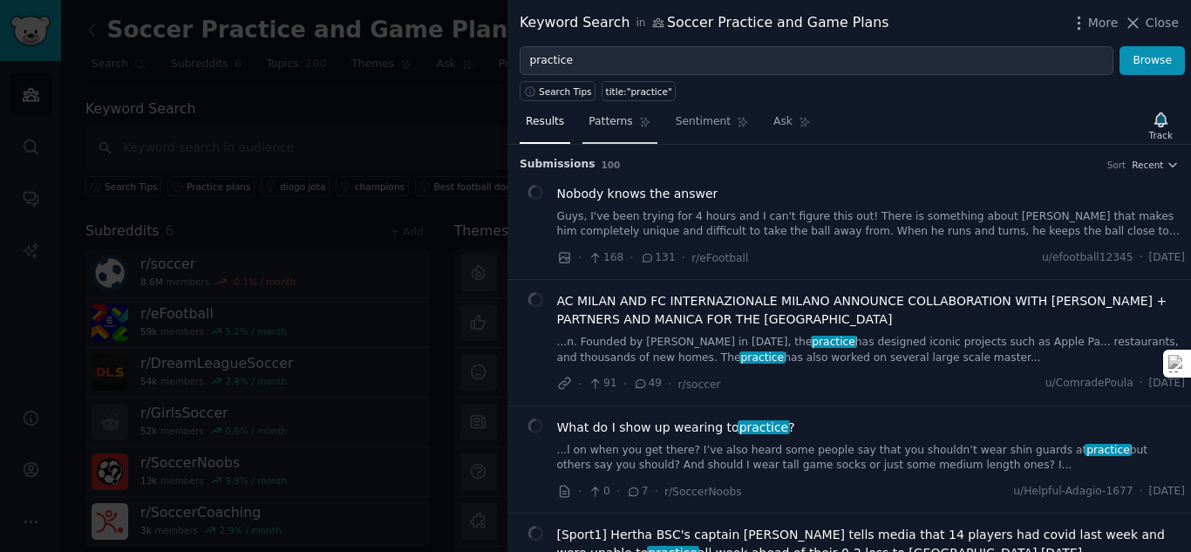
click at [615, 126] on span "Patterns" at bounding box center [611, 122] width 44 height 16
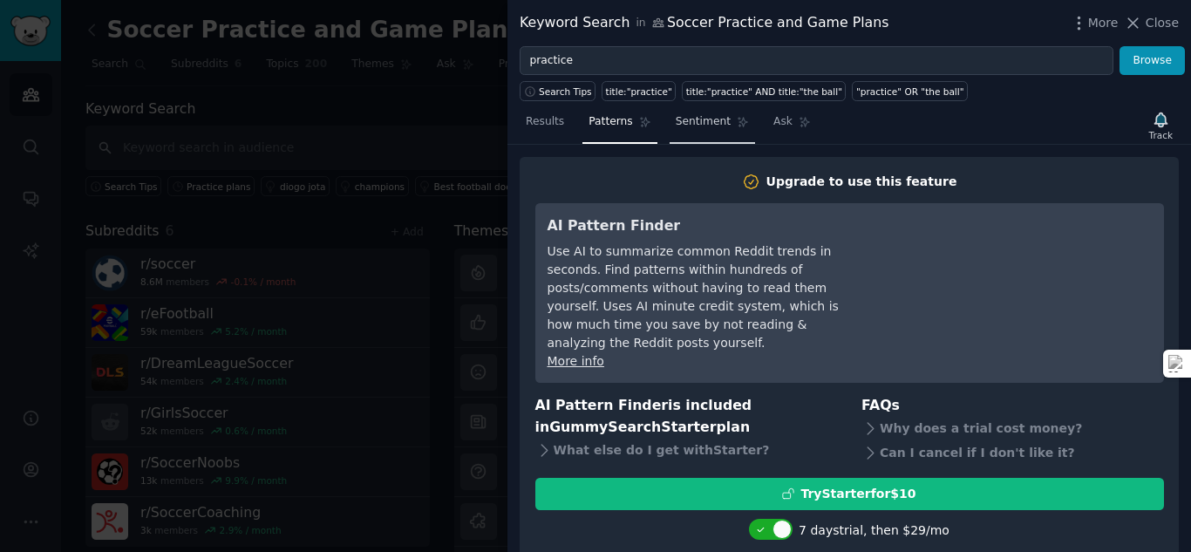
click at [680, 121] on span "Sentiment" at bounding box center [703, 122] width 55 height 16
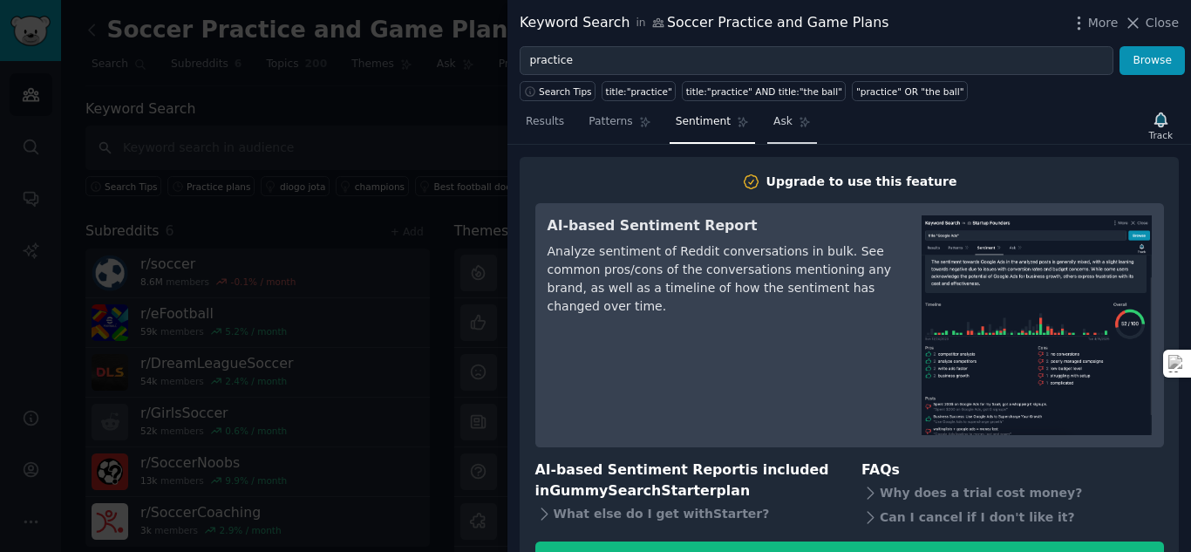
click at [773, 126] on span "Ask" at bounding box center [782, 122] width 19 height 16
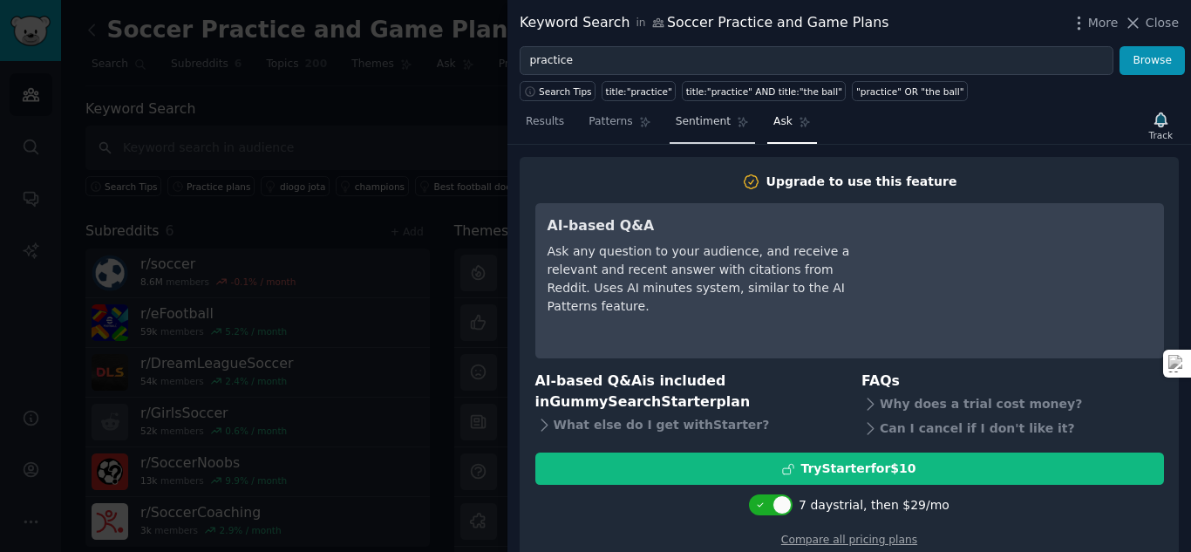
click at [687, 123] on span "Sentiment" at bounding box center [703, 122] width 55 height 16
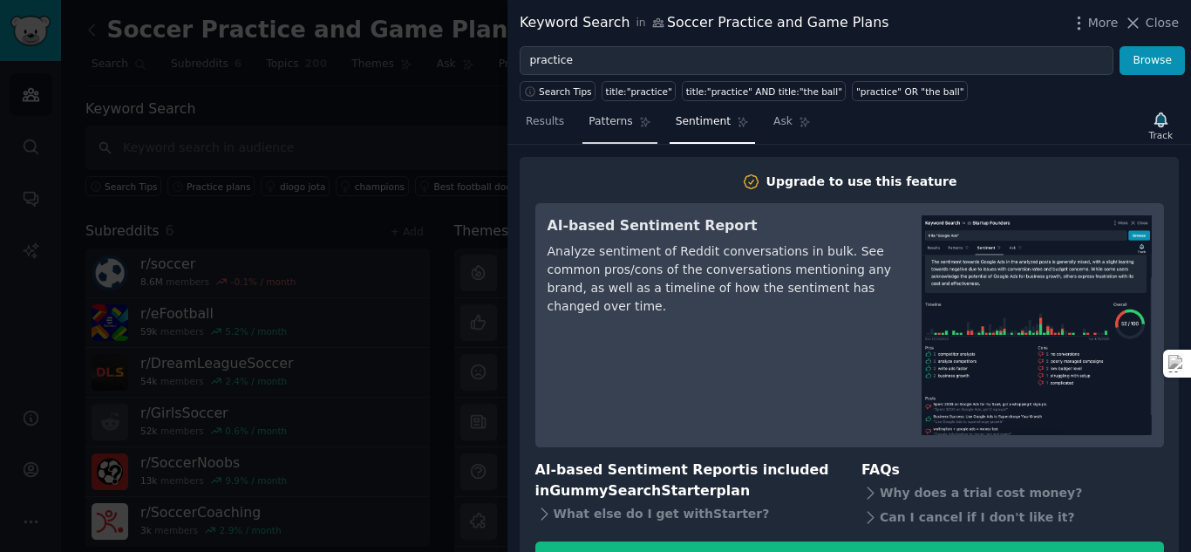
click at [615, 121] on span "Patterns" at bounding box center [611, 122] width 44 height 16
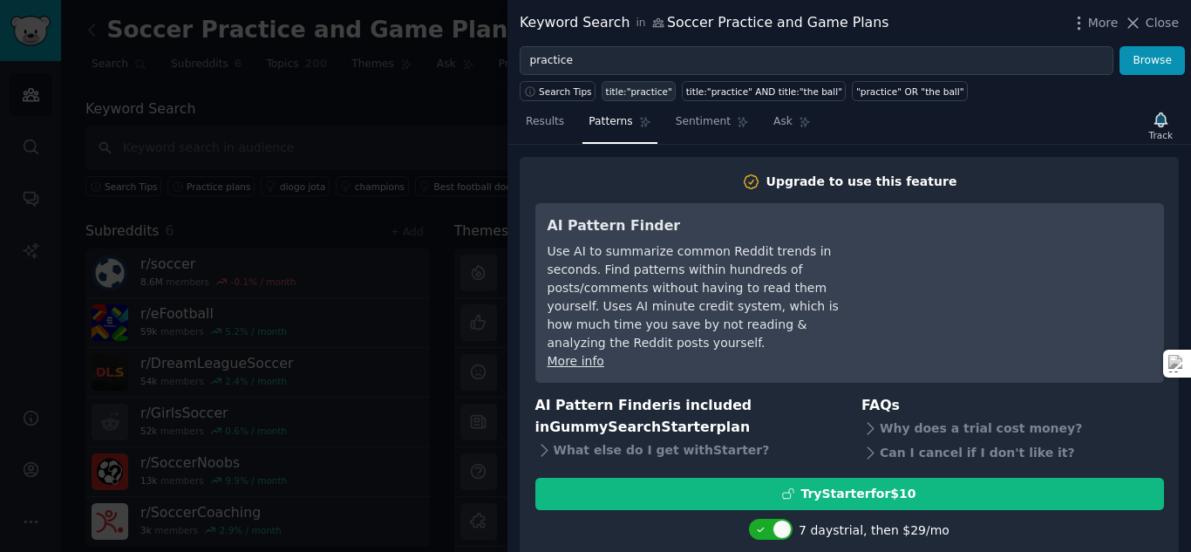
click at [630, 93] on div "title:"practice"" at bounding box center [639, 91] width 66 height 12
type input "title:"practice""
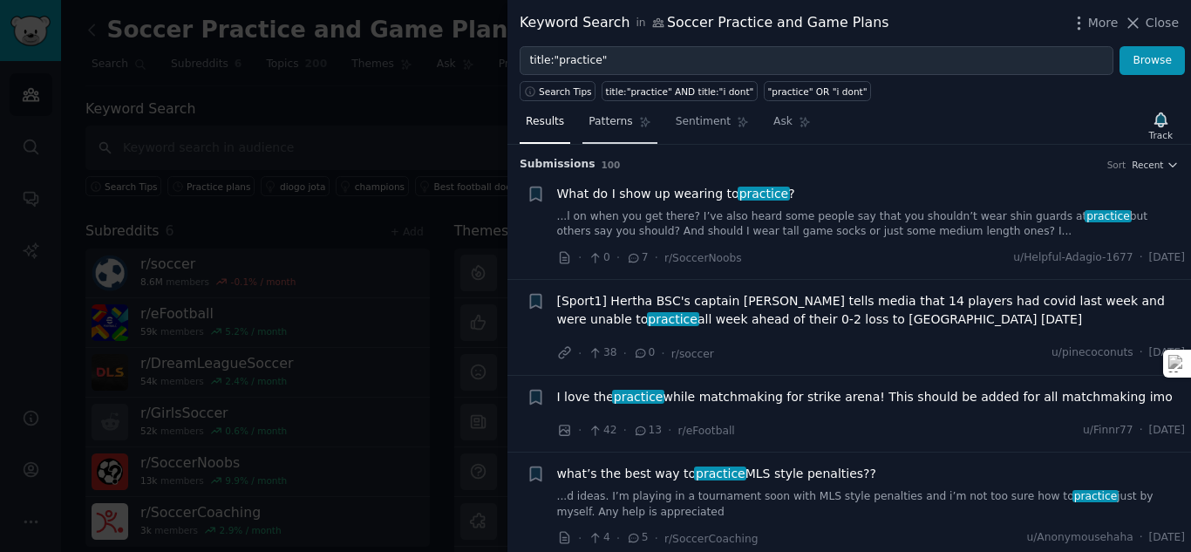
click at [618, 128] on span "Patterns" at bounding box center [611, 122] width 44 height 16
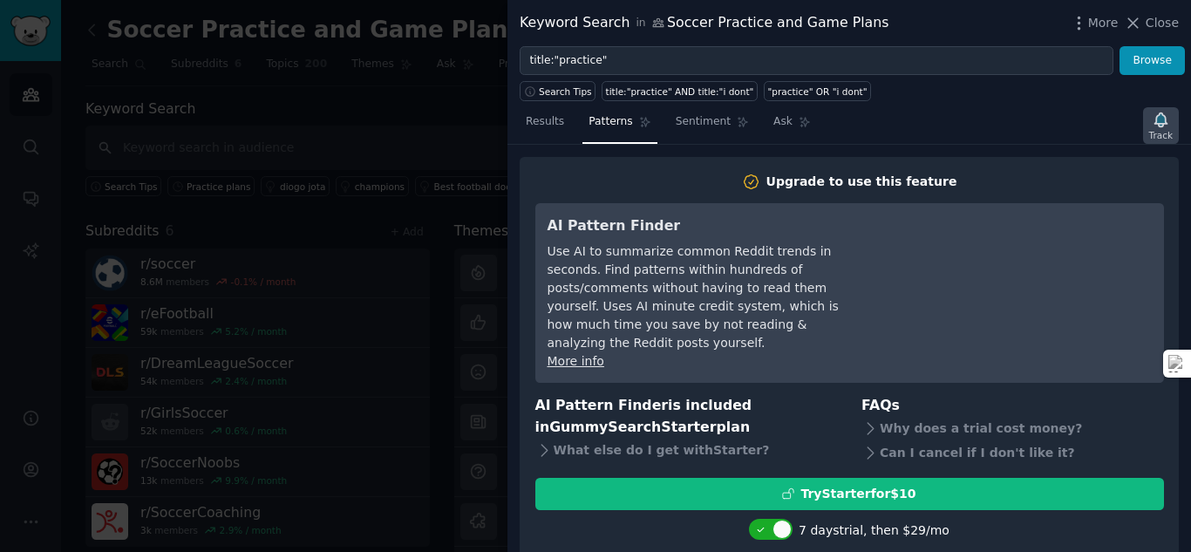
click at [1159, 127] on icon "button" at bounding box center [1161, 120] width 18 height 18
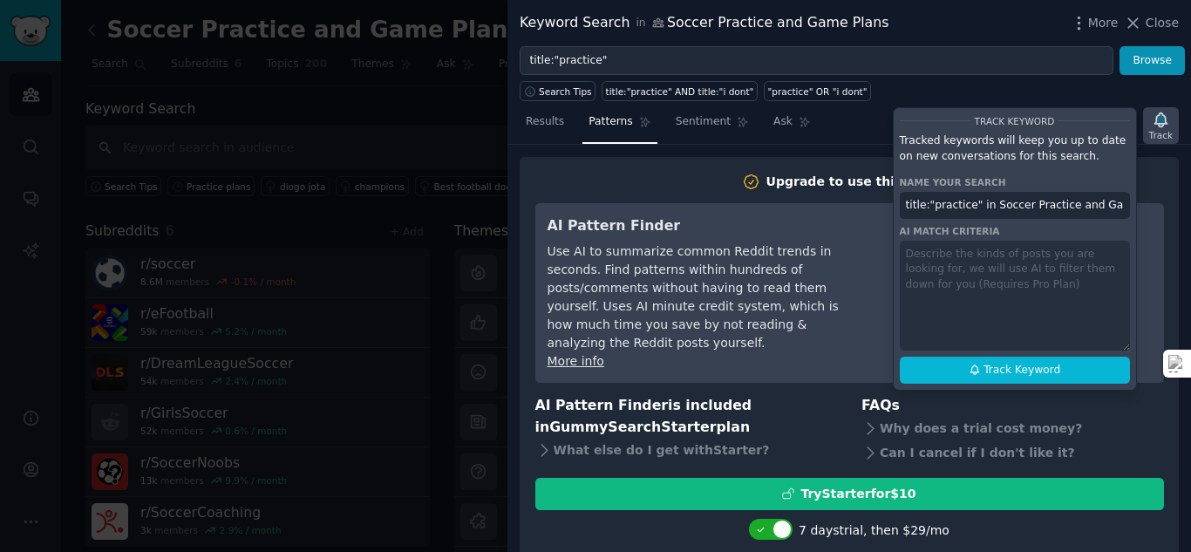
scroll to position [0, 14]
click at [960, 92] on div "Search Tips title:"practice" AND title:"i dont" "practice" OR "i dont"" at bounding box center [850, 88] width 684 height 26
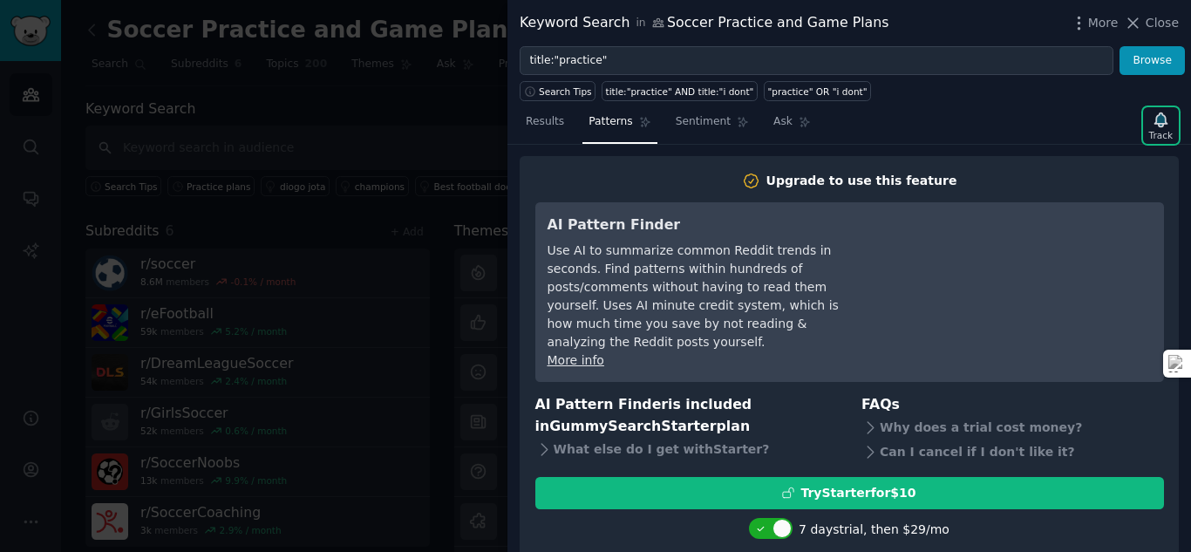
scroll to position [0, 0]
